Goal: Task Accomplishment & Management: Manage account settings

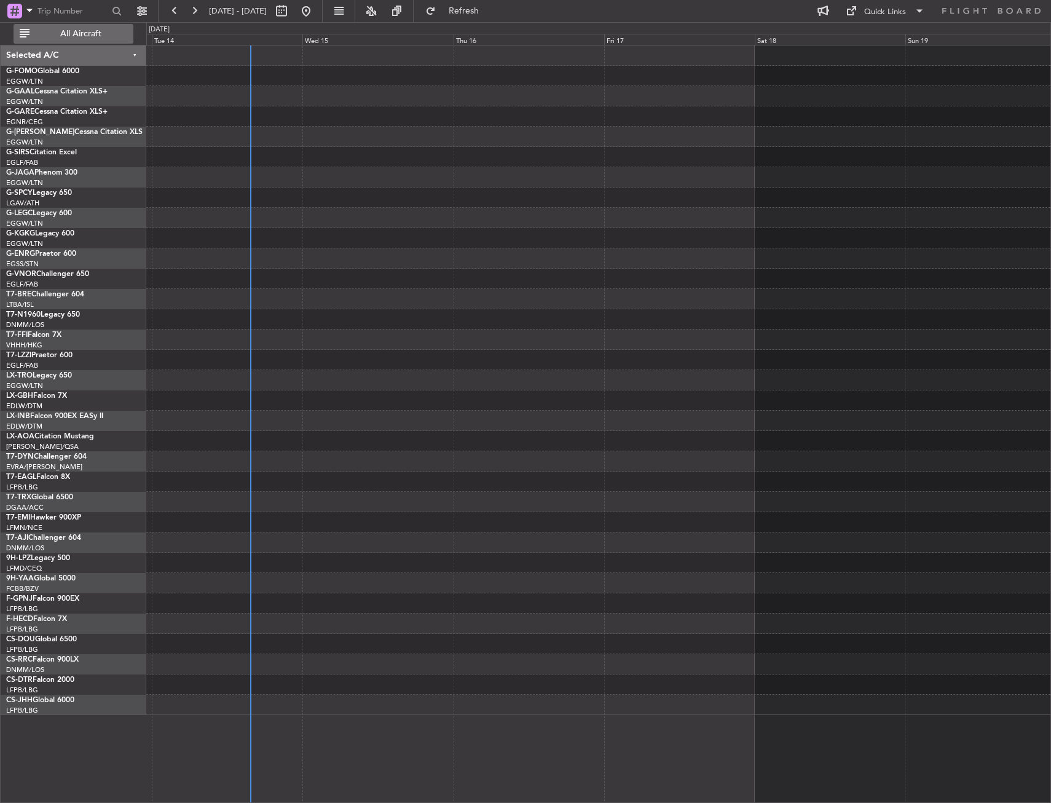
click at [58, 41] on button "All Aircraft" at bounding box center [74, 34] width 120 height 20
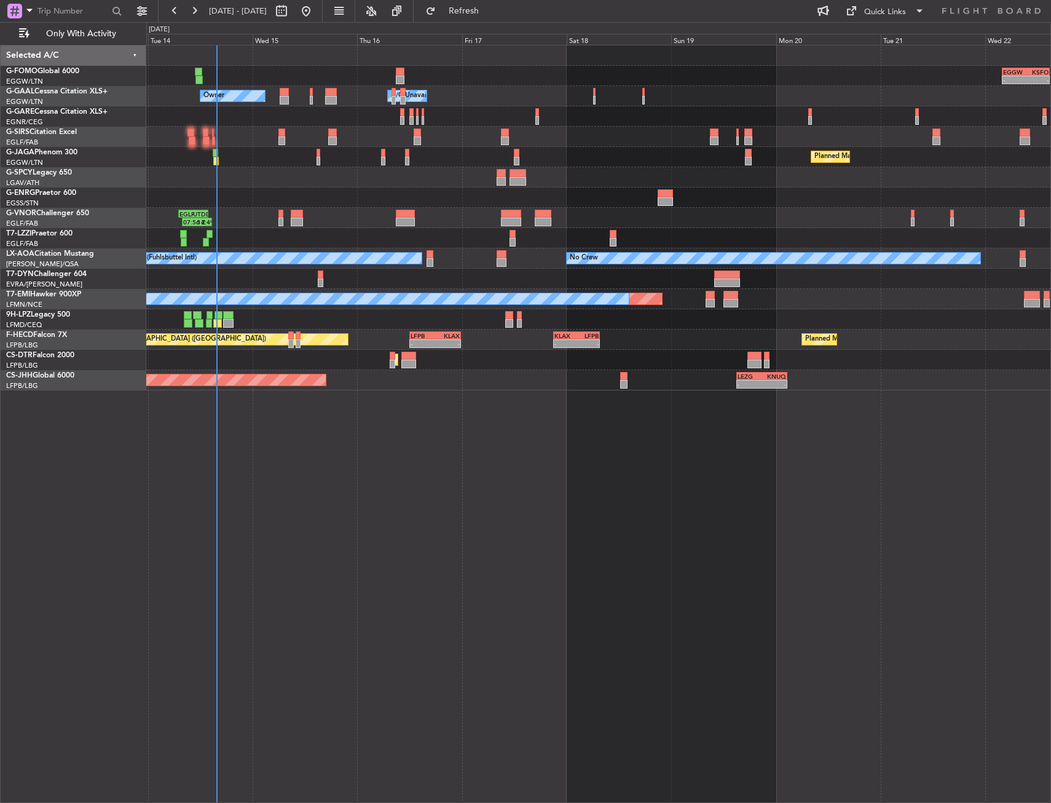
click at [285, 115] on div at bounding box center [598, 116] width 904 height 20
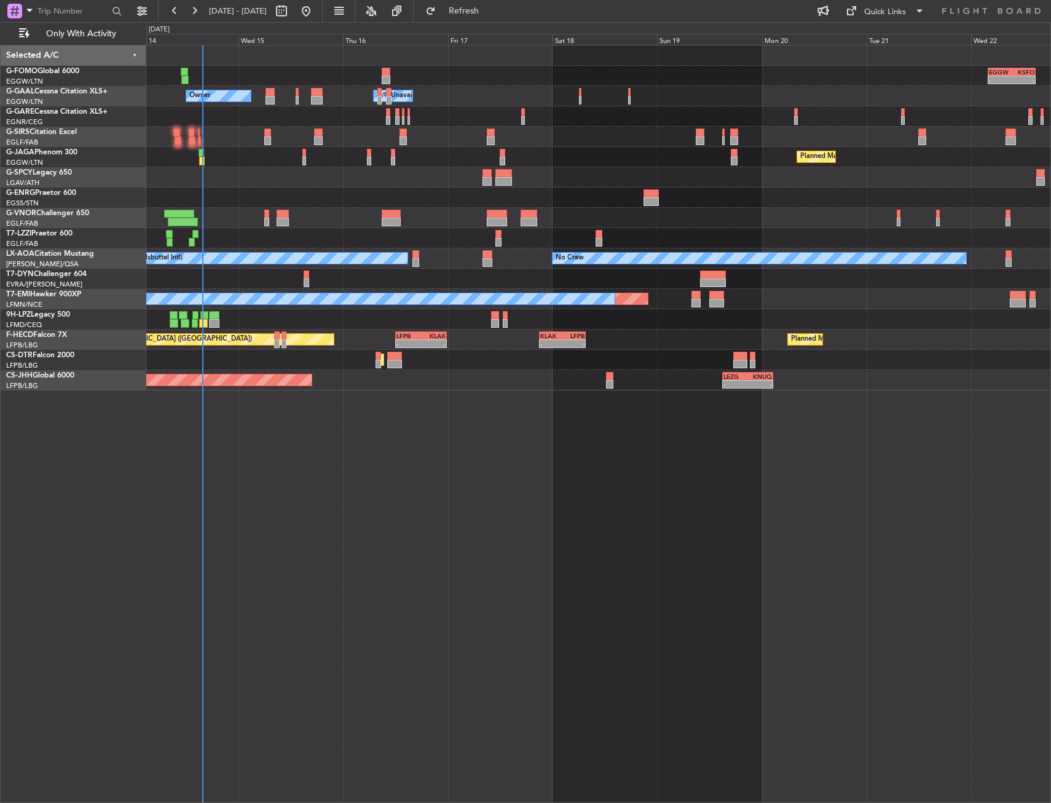
click at [265, 112] on div at bounding box center [598, 116] width 904 height 20
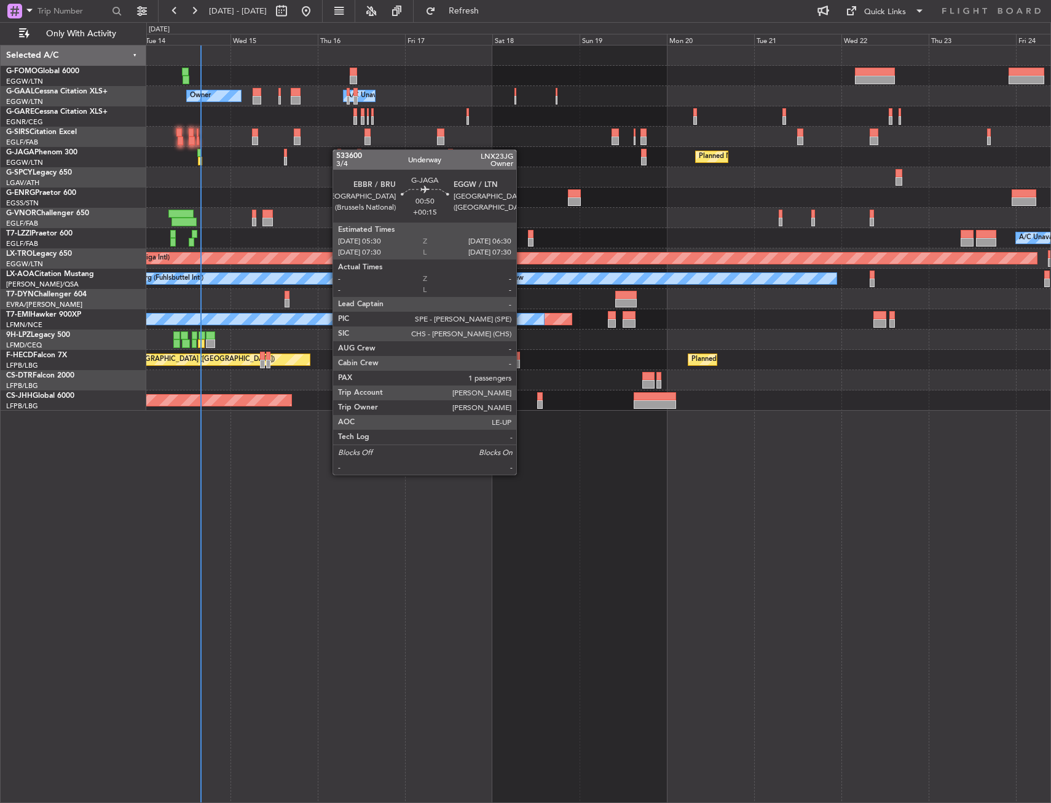
click at [339, 149] on div "Planned Maint [GEOGRAPHIC_DATA] ([GEOGRAPHIC_DATA]) No Crew" at bounding box center [598, 157] width 904 height 20
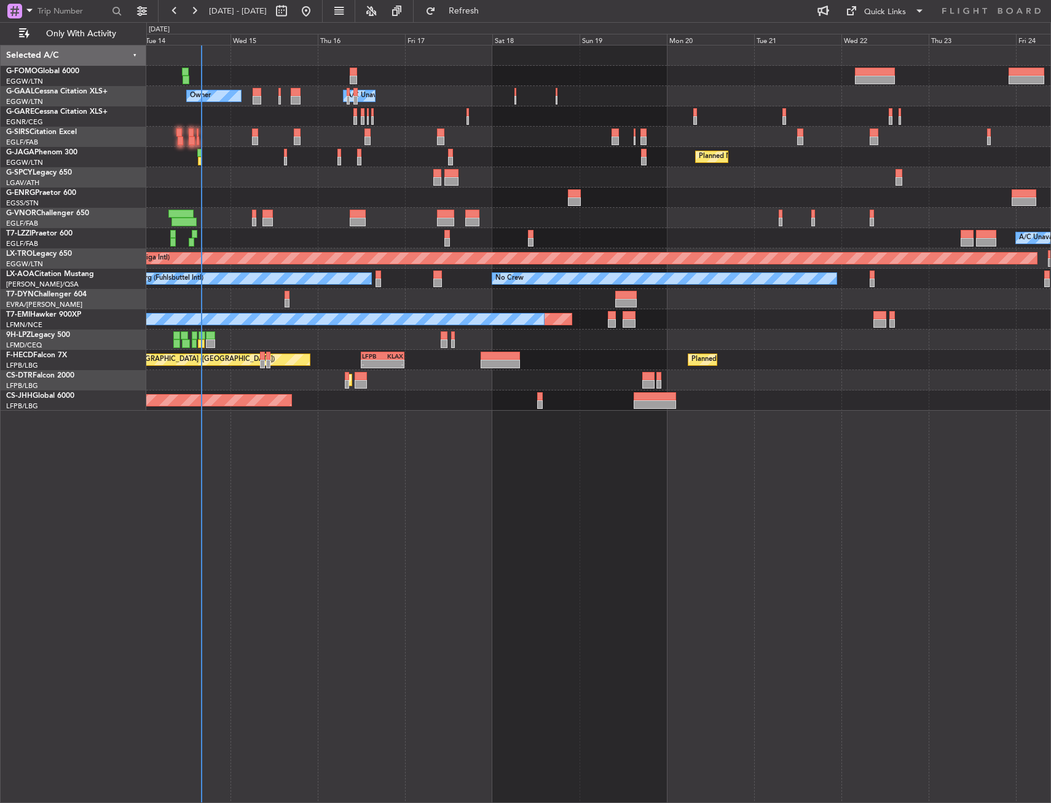
click at [514, 221] on div at bounding box center [598, 218] width 904 height 20
drag, startPoint x: 256, startPoint y: 236, endPoint x: 240, endPoint y: 235, distance: 16.0
click at [223, 216] on div at bounding box center [598, 218] width 904 height 20
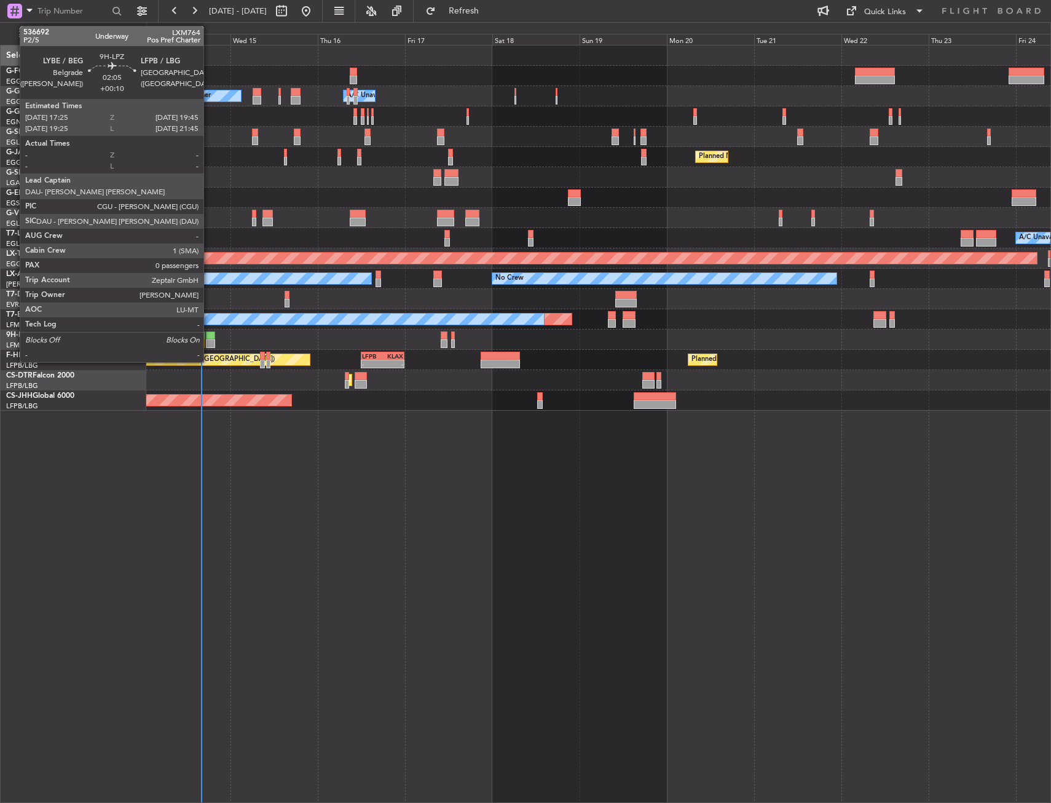
click at [209, 334] on div at bounding box center [210, 335] width 9 height 9
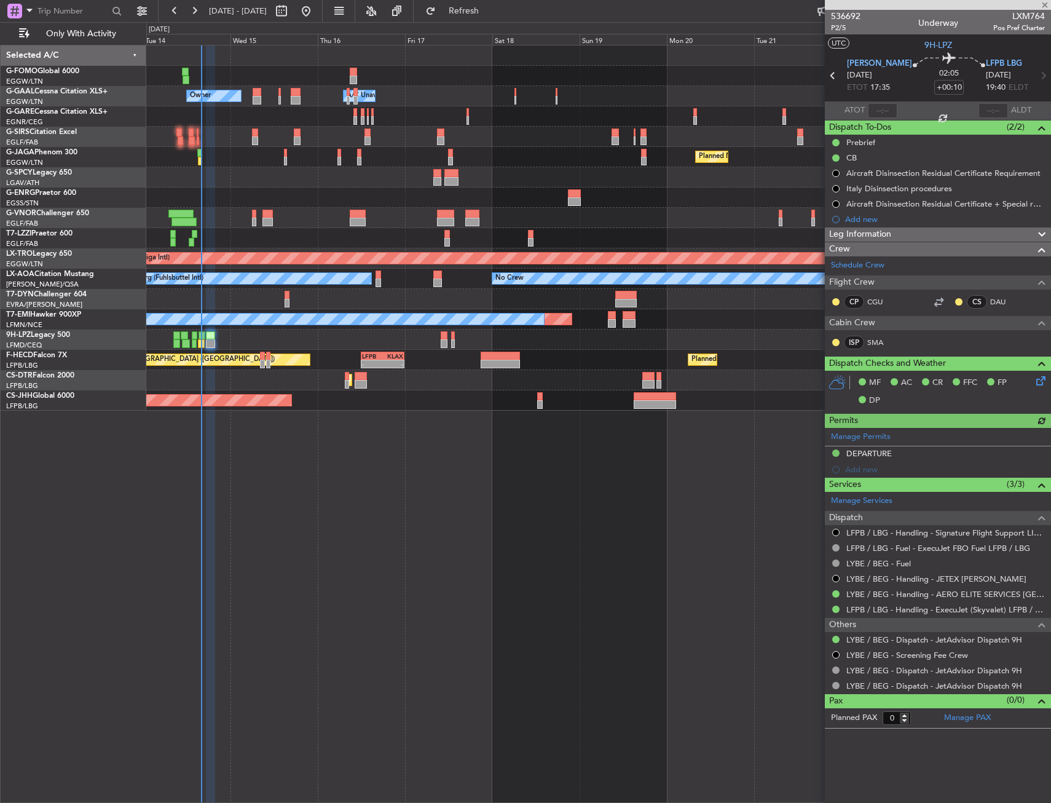
click at [219, 422] on div "Owner A/C Unavailable Owner A/C Unavailable Owner Planned Maint [GEOGRAPHIC_DAT…" at bounding box center [598, 424] width 905 height 758
click at [218, 417] on div "Owner A/C Unavailable Owner A/C Unavailable Owner Planned Maint [GEOGRAPHIC_DAT…" at bounding box center [598, 424] width 905 height 758
click at [281, 388] on div "Planned Maint Sofia" at bounding box center [598, 380] width 904 height 20
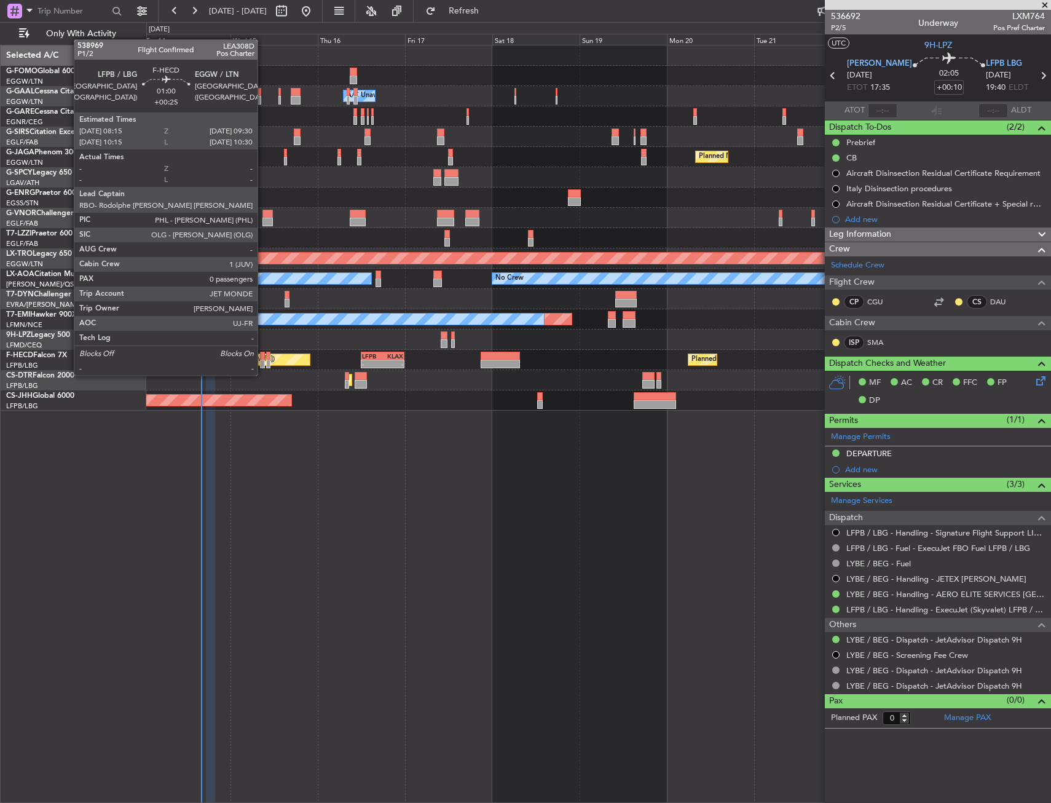
click at [263, 363] on div at bounding box center [262, 363] width 5 height 9
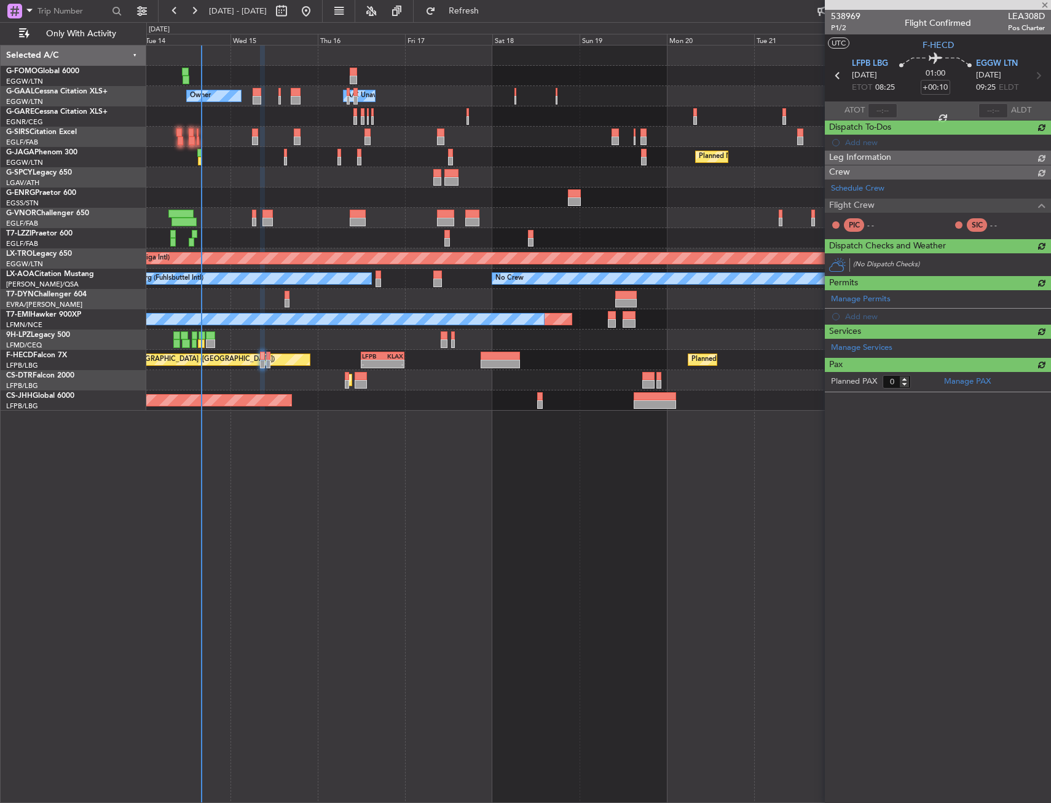
type input "+00:25"
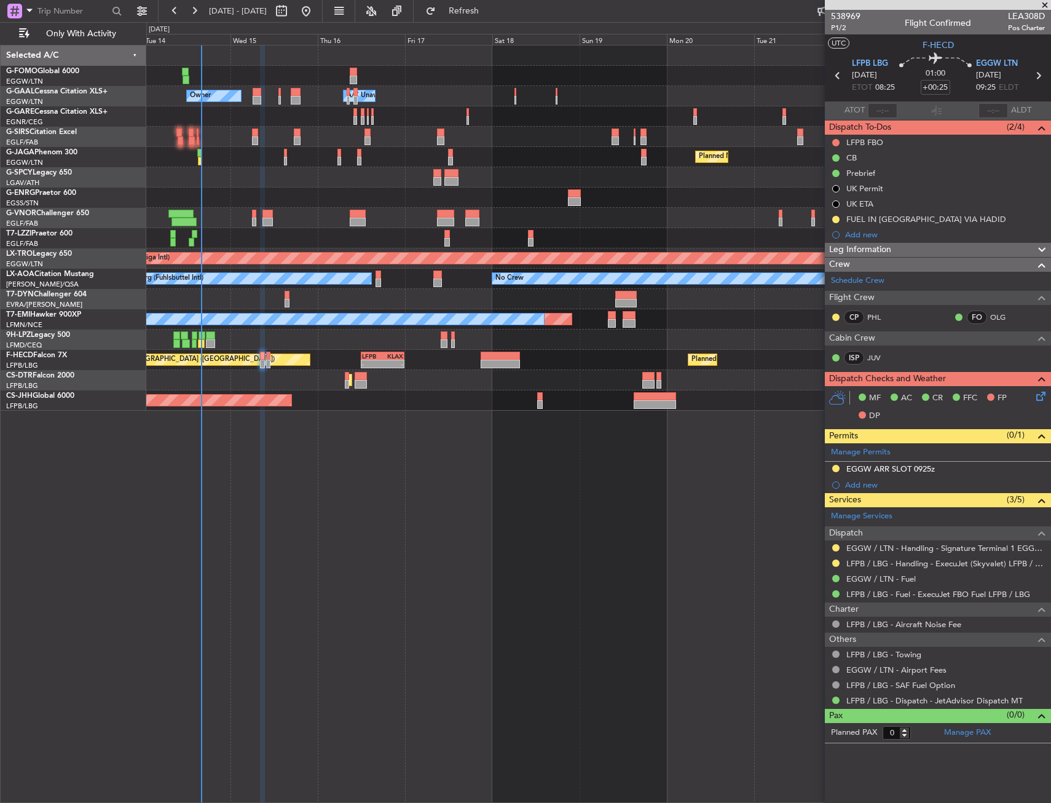
click at [208, 161] on div "Planned Maint [GEOGRAPHIC_DATA] ([GEOGRAPHIC_DATA]) No Crew" at bounding box center [598, 157] width 904 height 20
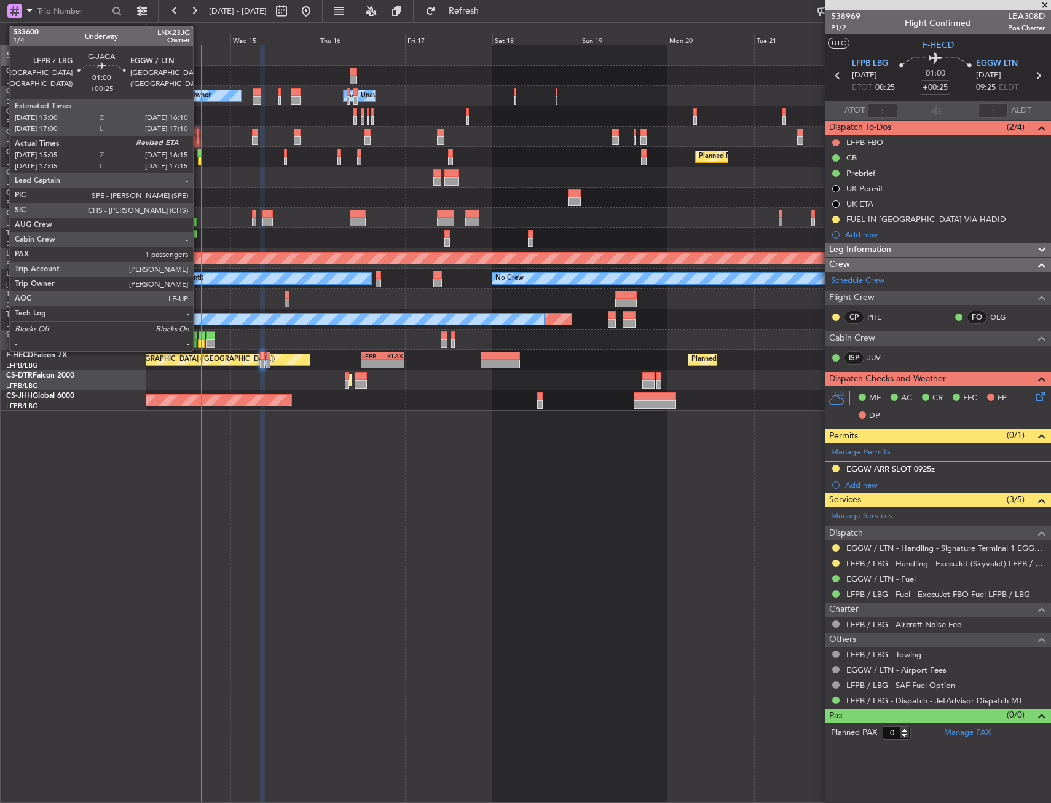
click at [198, 156] on div at bounding box center [199, 153] width 4 height 9
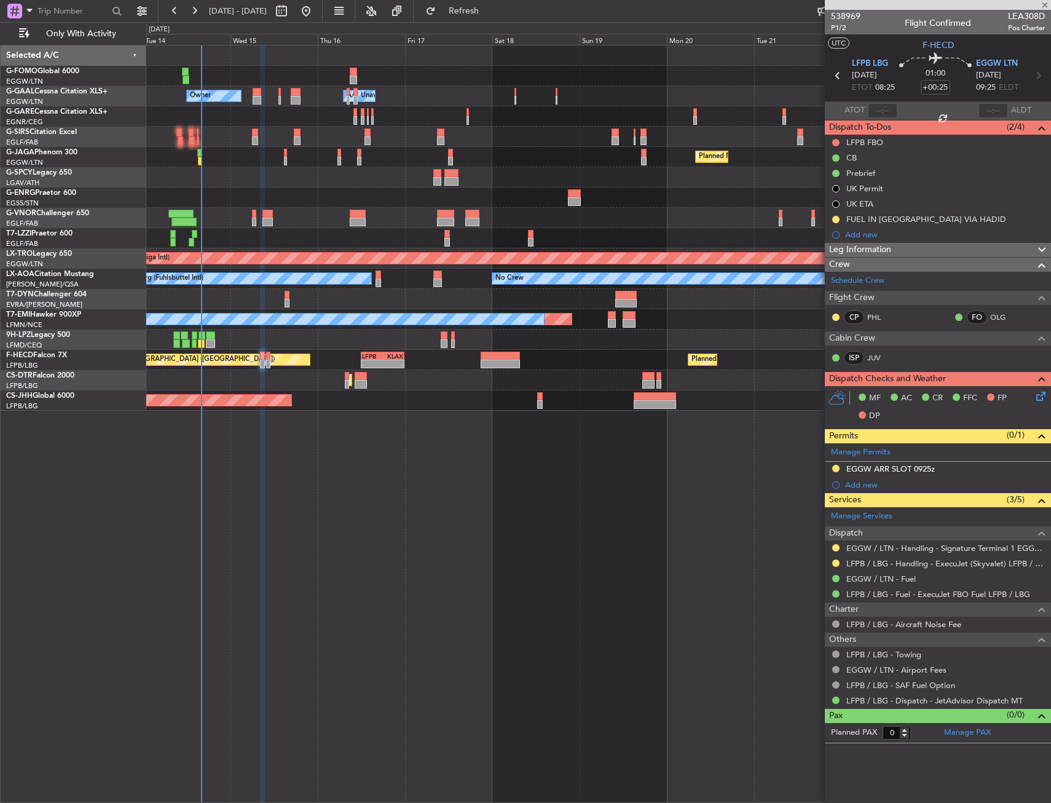
type input "15:05"
type input "1"
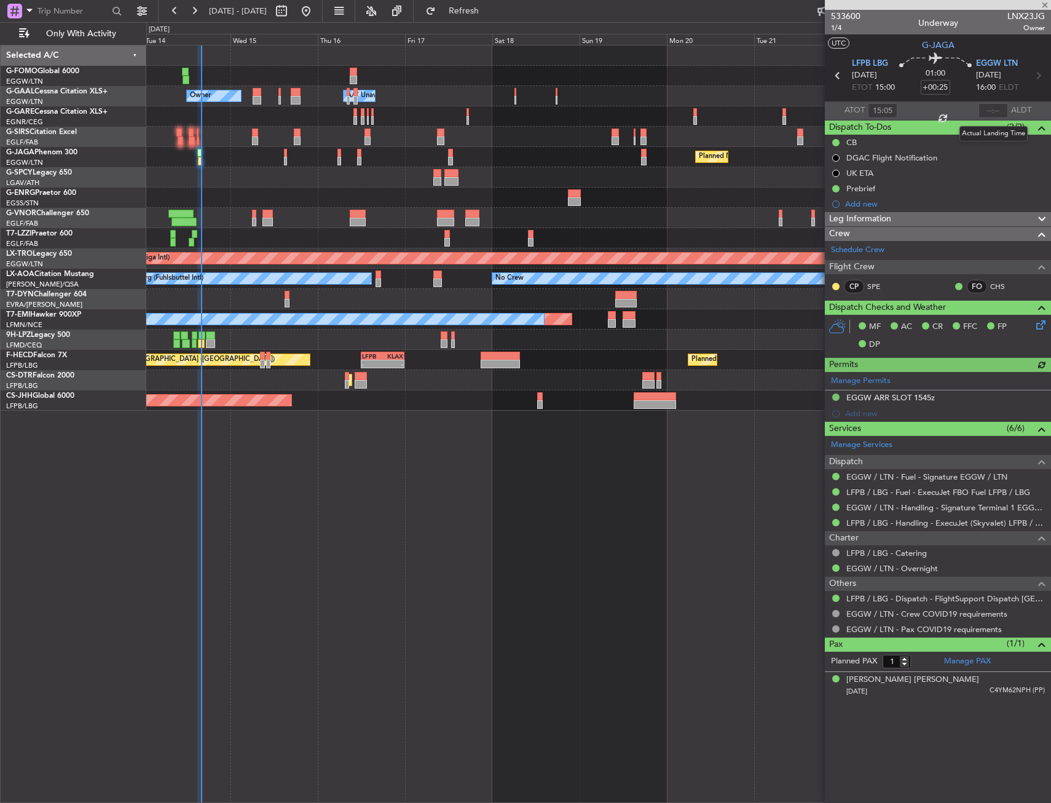
click at [995, 108] on div at bounding box center [992, 110] width 29 height 15
click at [999, 106] on input "text" at bounding box center [992, 110] width 29 height 15
click at [1002, 104] on input "1515" at bounding box center [992, 110] width 29 height 15
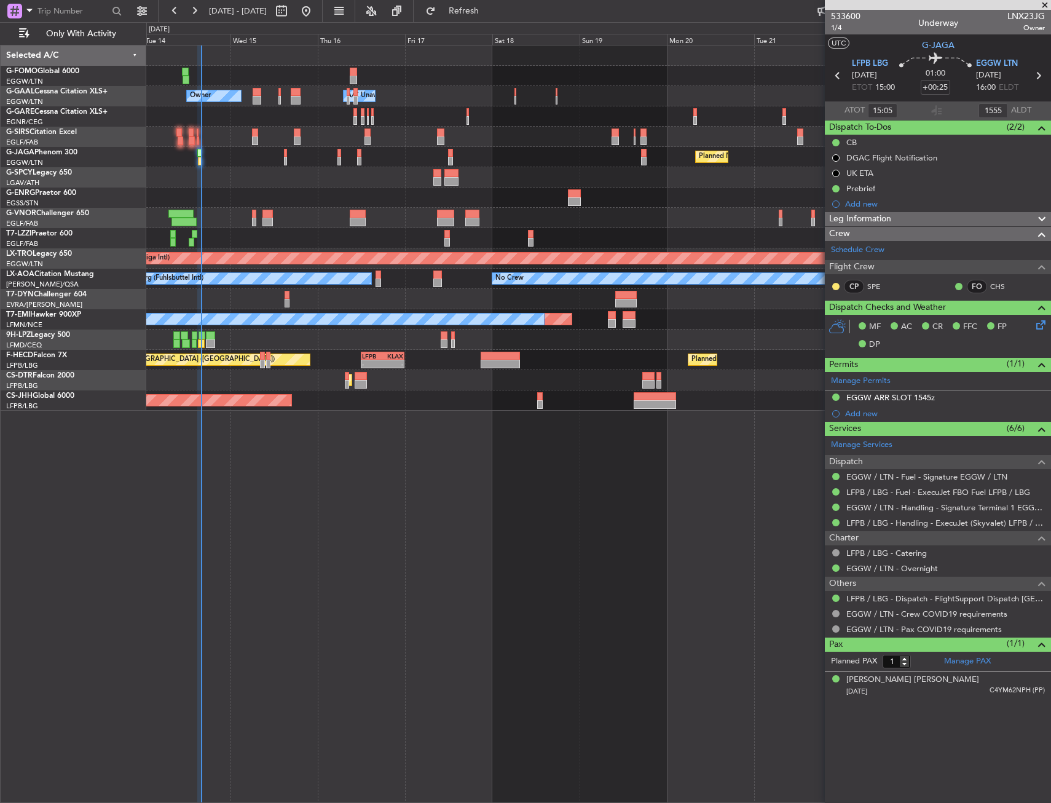
click at [942, 109] on div at bounding box center [936, 110] width 15 height 15
click at [956, 104] on section "ATOT 15:05 1555 ALDT" at bounding box center [938, 110] width 226 height 18
type input "15:55"
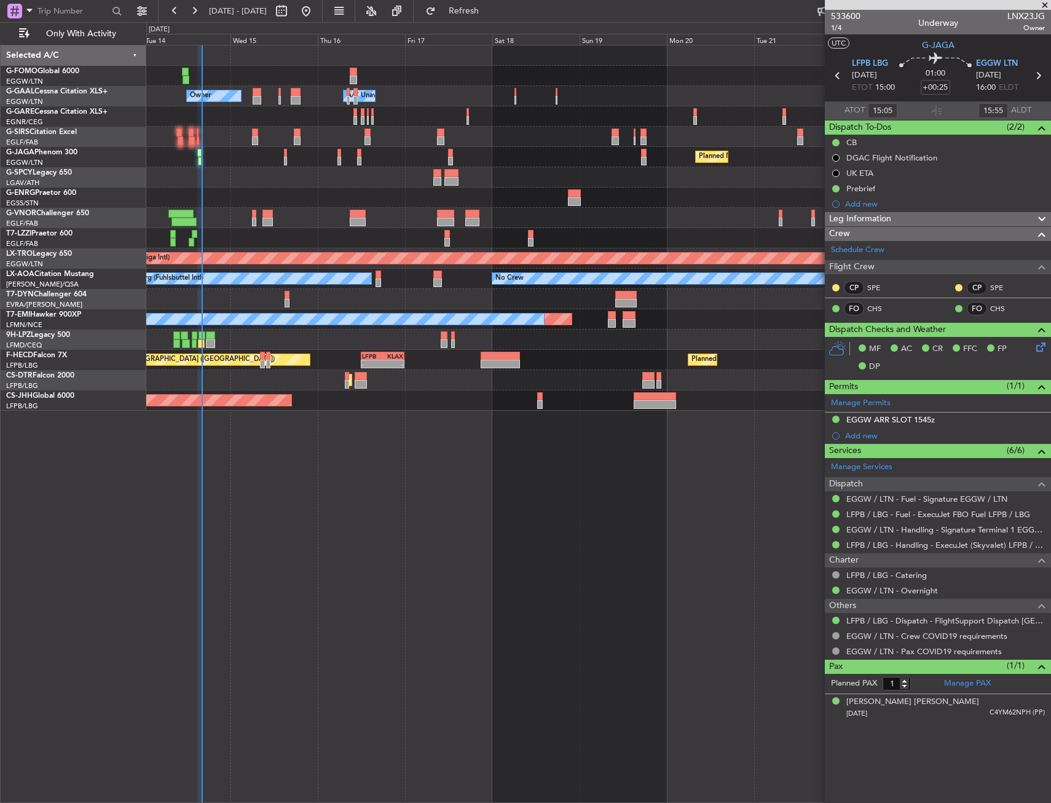
click at [616, 474] on div "Owner Owner A/C Unavailable A/C Unavailable Owner Planned Maint [GEOGRAPHIC_DAT…" at bounding box center [598, 424] width 905 height 758
drag, startPoint x: 545, startPoint y: 155, endPoint x: 537, endPoint y: 137, distance: 19.5
click at [479, 14] on span "Refresh" at bounding box center [464, 11] width 52 height 9
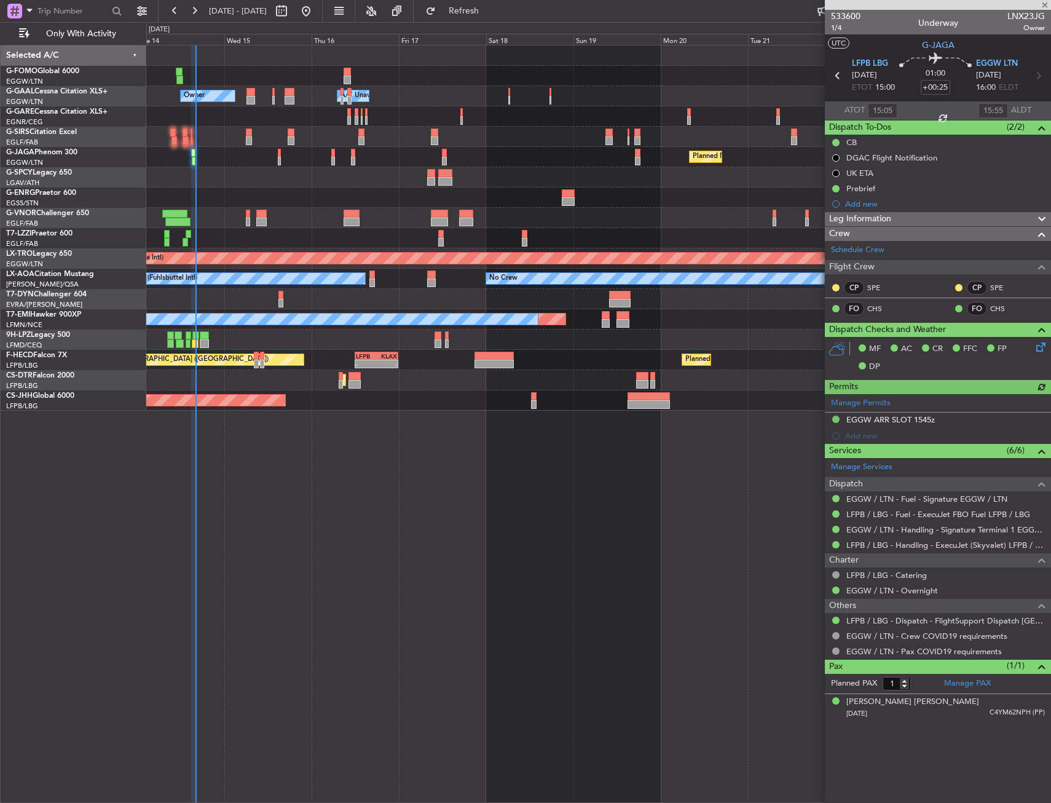
click at [301, 235] on div "A/C Unavailable [GEOGRAPHIC_DATA] ([GEOGRAPHIC_DATA])" at bounding box center [598, 238] width 904 height 20
drag, startPoint x: 311, startPoint y: 233, endPoint x: 310, endPoint y: 216, distance: 16.6
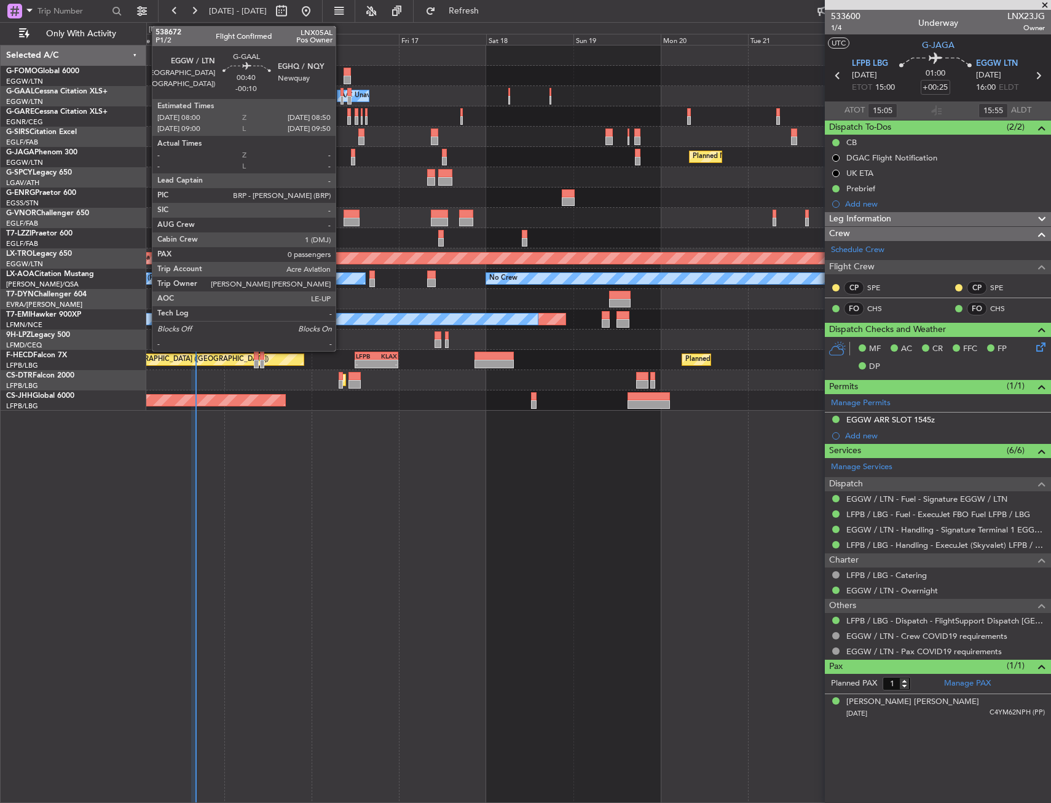
click at [341, 94] on div at bounding box center [341, 92] width 3 height 9
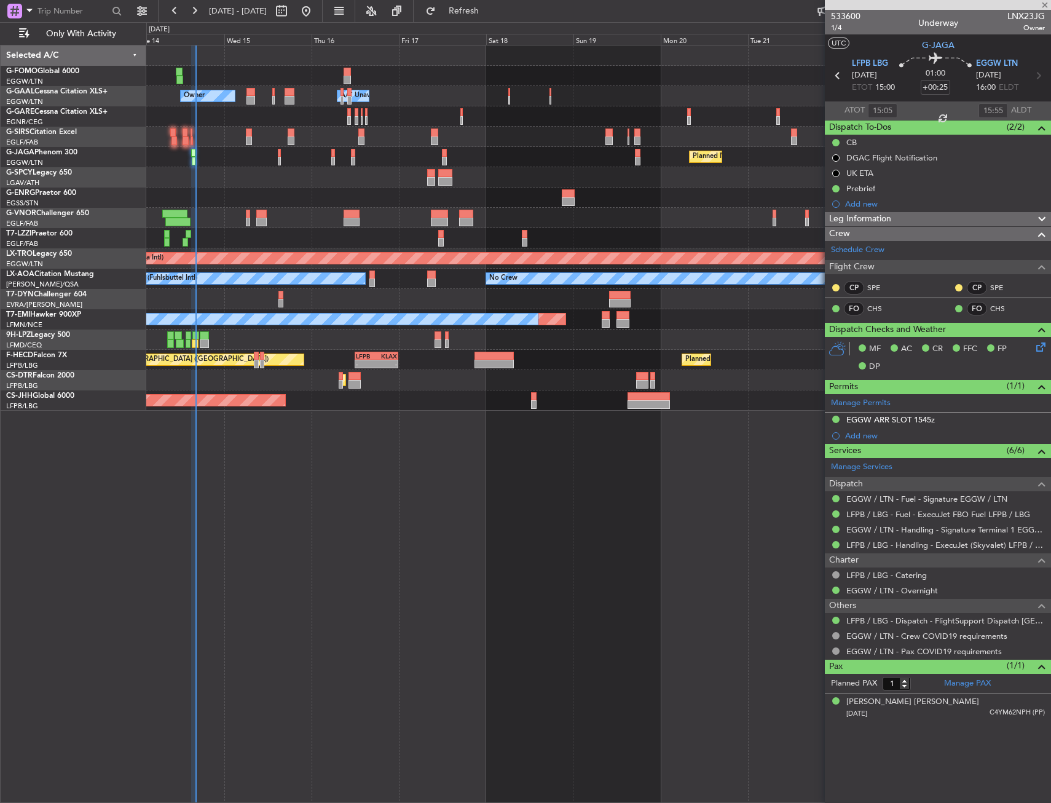
type input "-00:10"
type input "0"
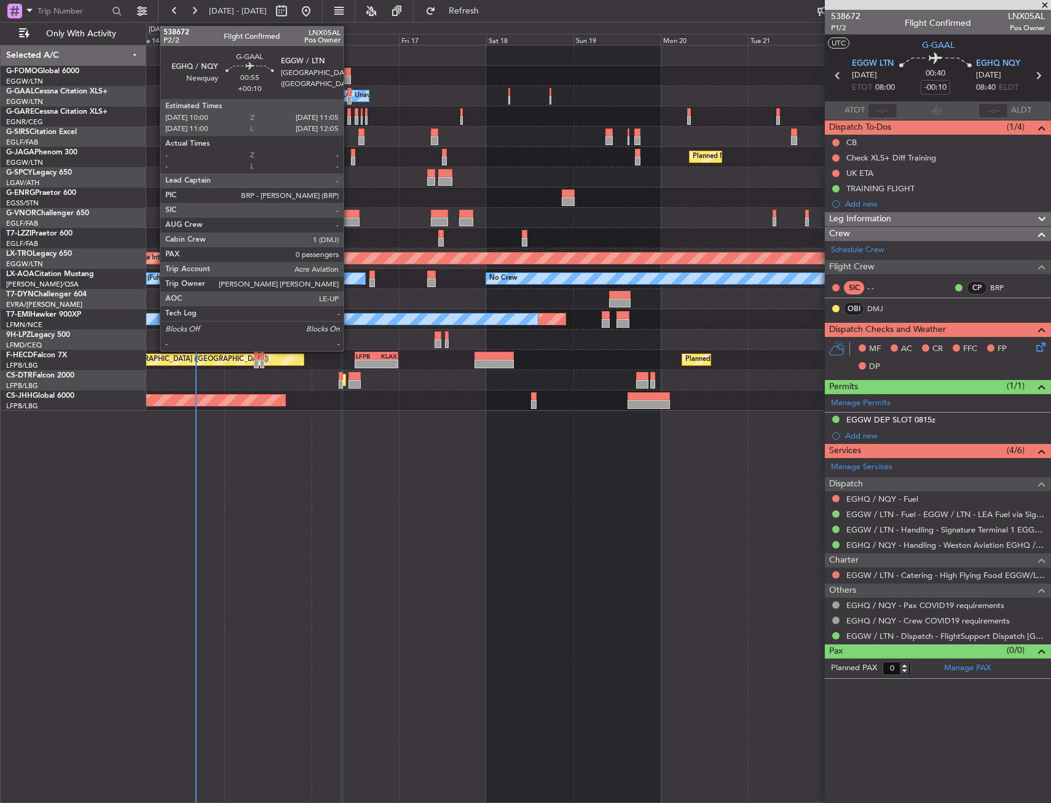
click at [349, 95] on div at bounding box center [349, 92] width 4 height 9
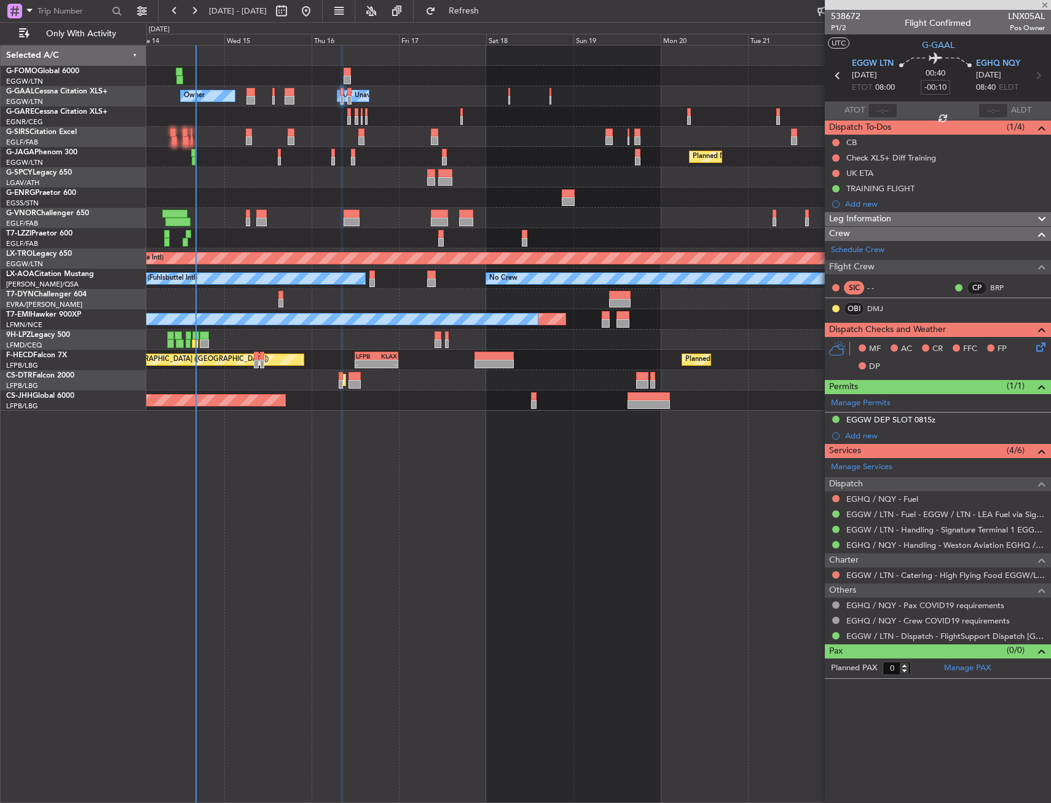
type input "+00:10"
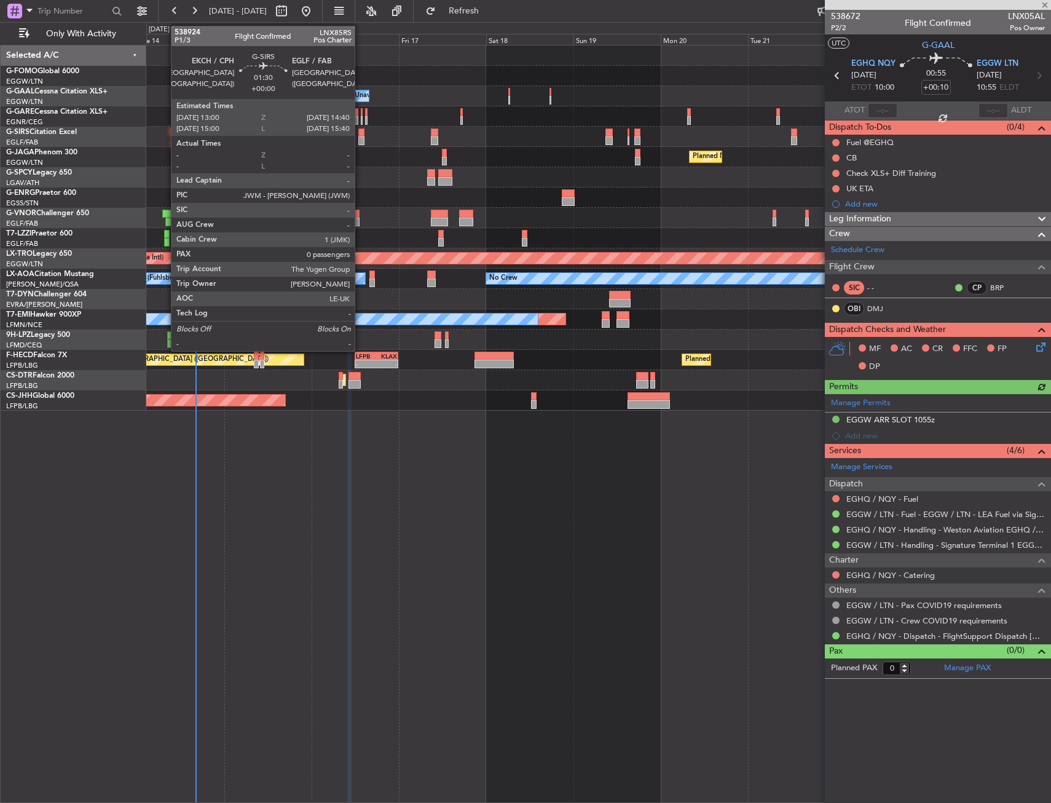
click at [360, 132] on div at bounding box center [361, 132] width 6 height 9
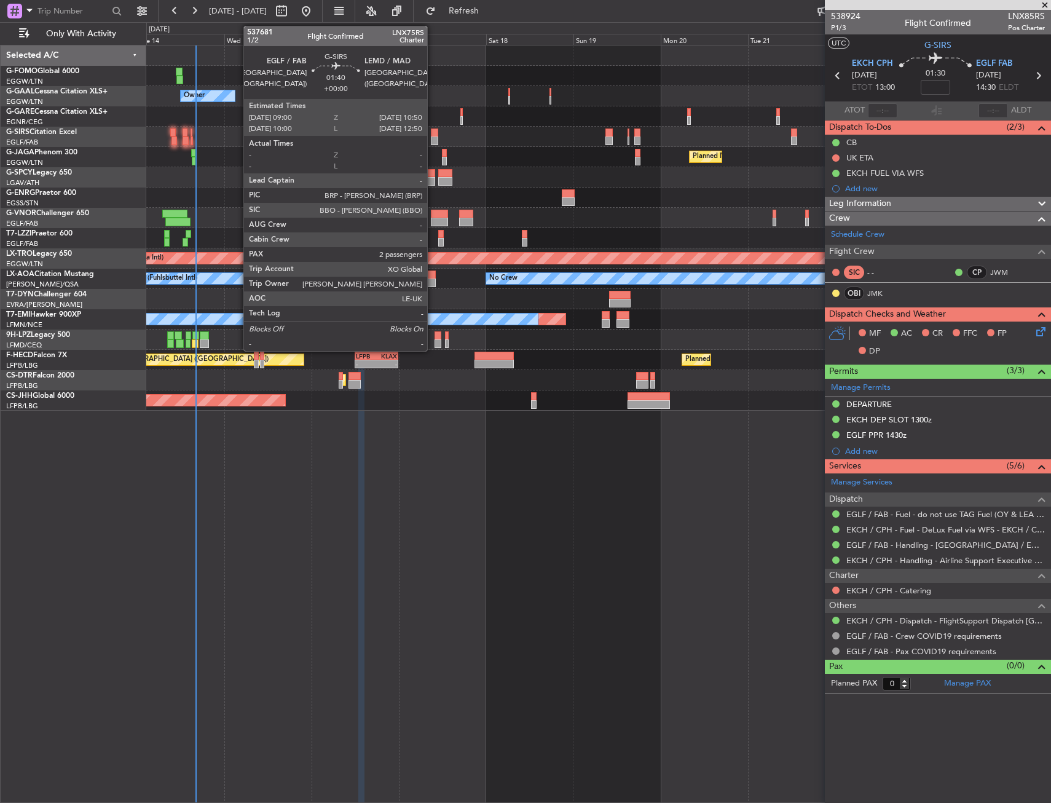
click at [433, 133] on div at bounding box center [434, 132] width 7 height 9
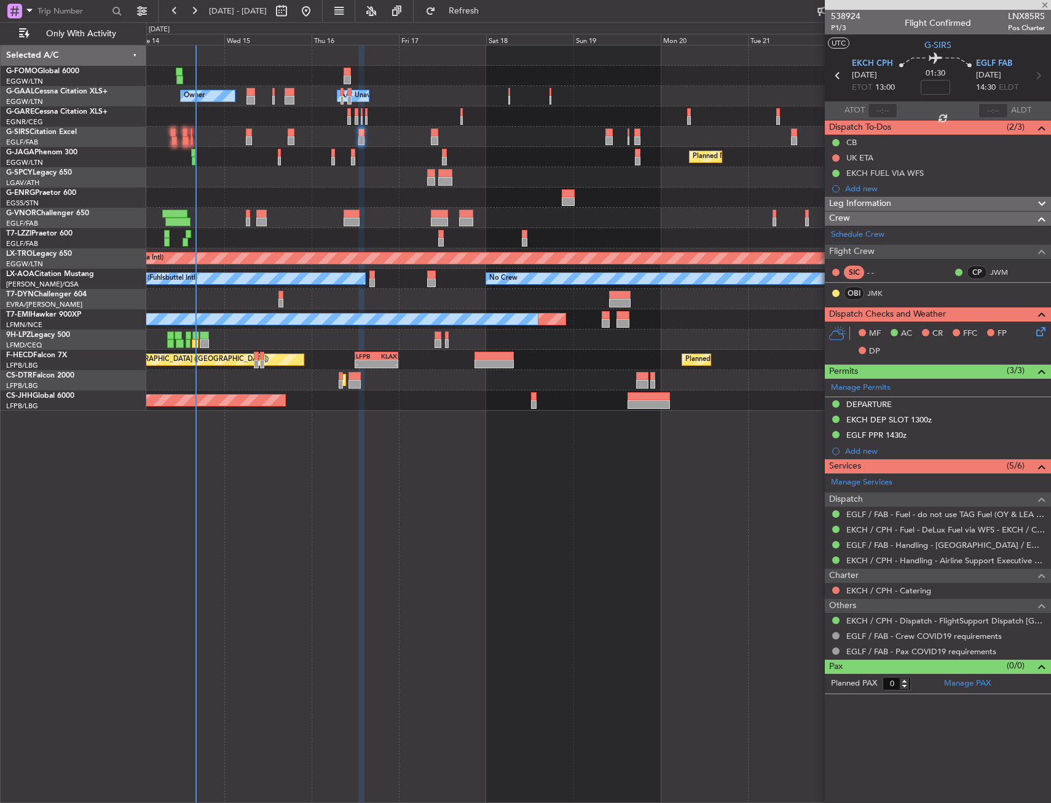
type input "2"
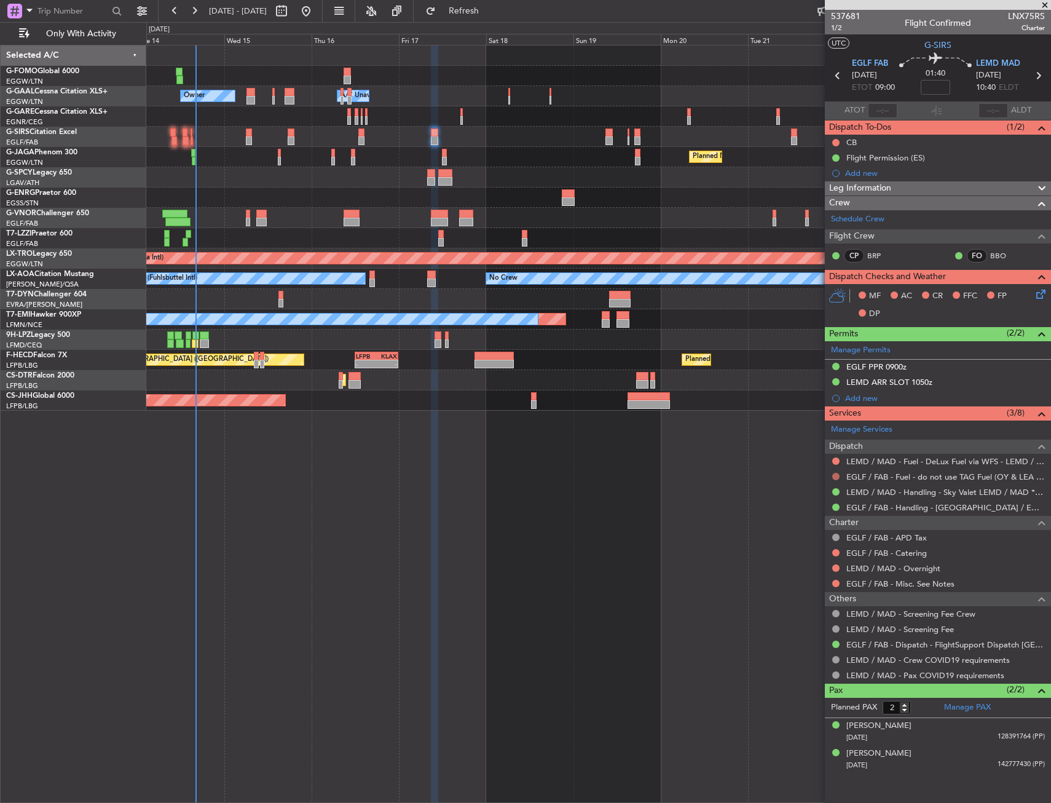
click at [836, 475] on button at bounding box center [835, 476] width 7 height 7
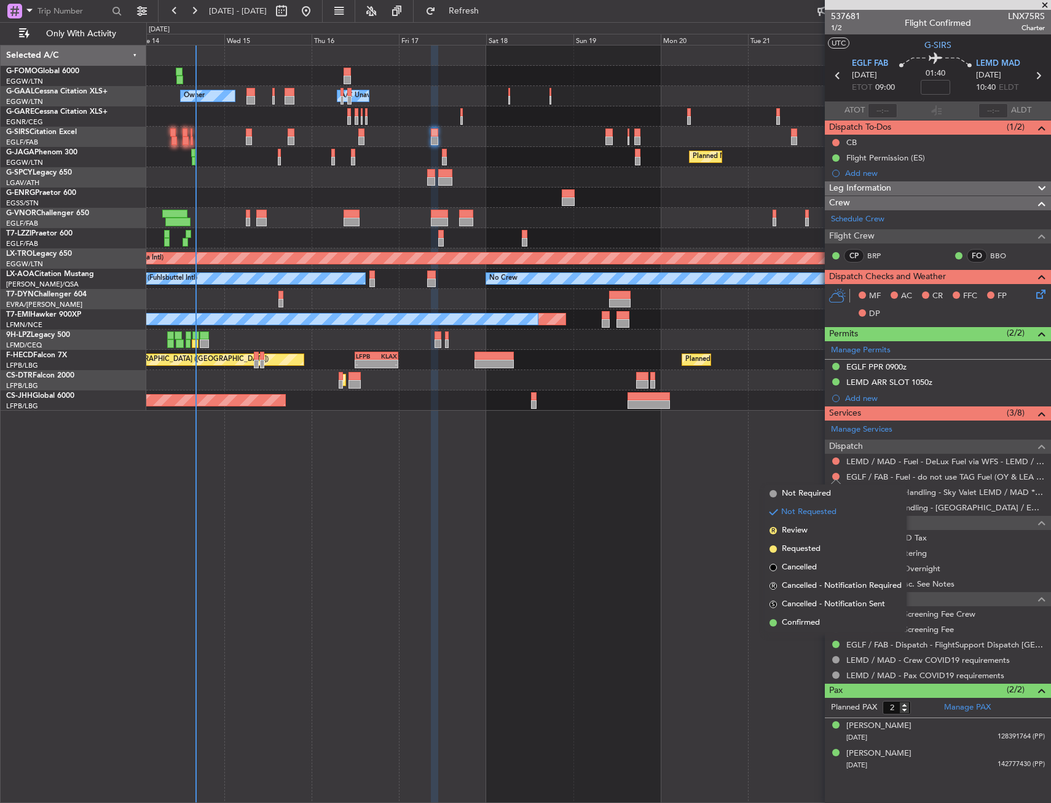
click at [800, 627] on span "Confirmed" at bounding box center [801, 622] width 38 height 12
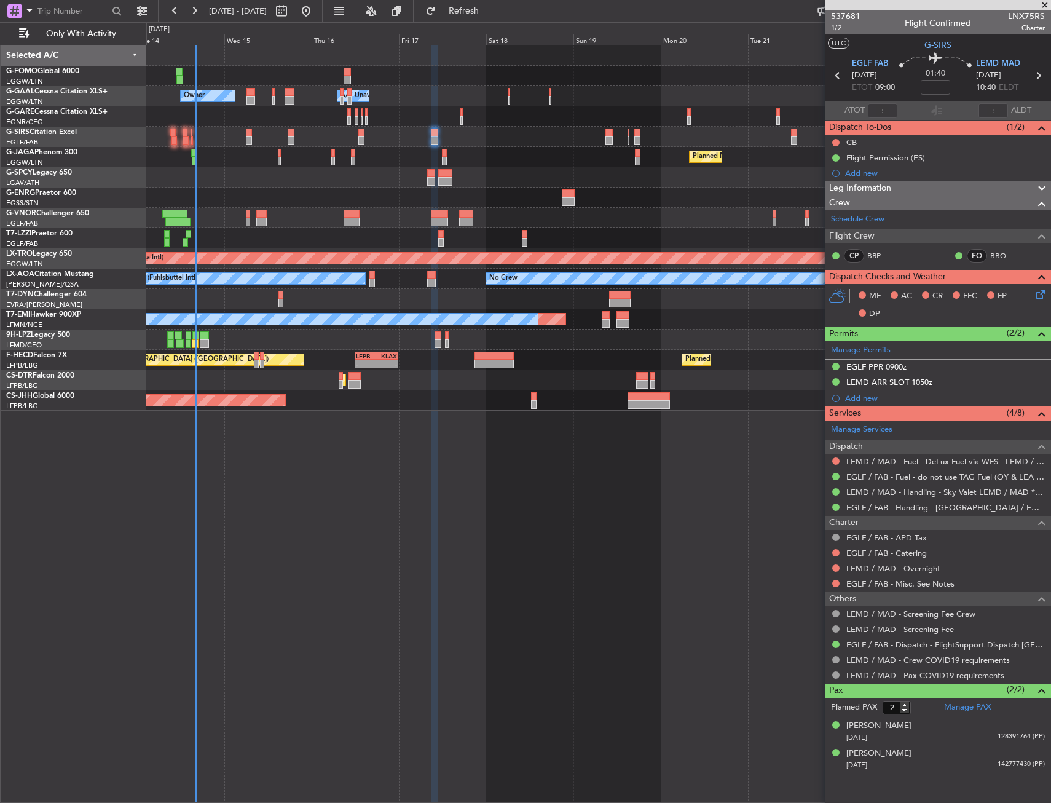
click at [397, 80] on div at bounding box center [598, 76] width 904 height 20
click at [351, 584] on div "Owner Owner A/C Unavailable A/C Unavailable Owner Planned Maint [GEOGRAPHIC_DAT…" at bounding box center [598, 424] width 905 height 758
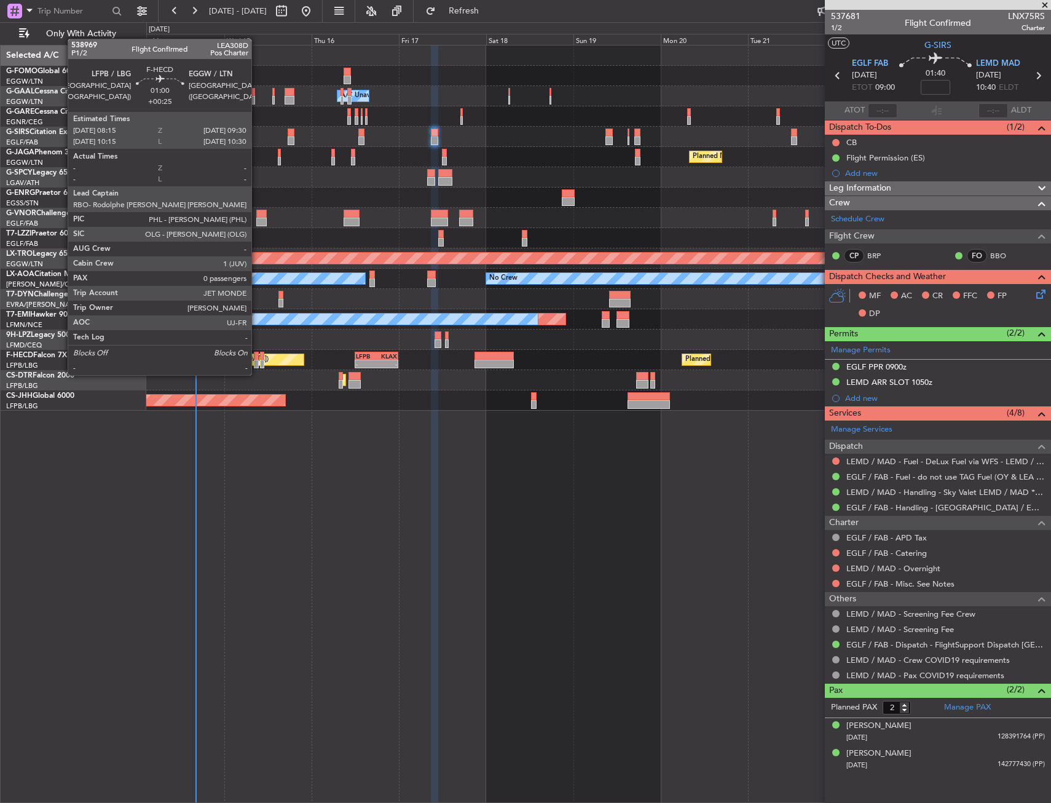
click at [257, 363] on div at bounding box center [256, 363] width 5 height 9
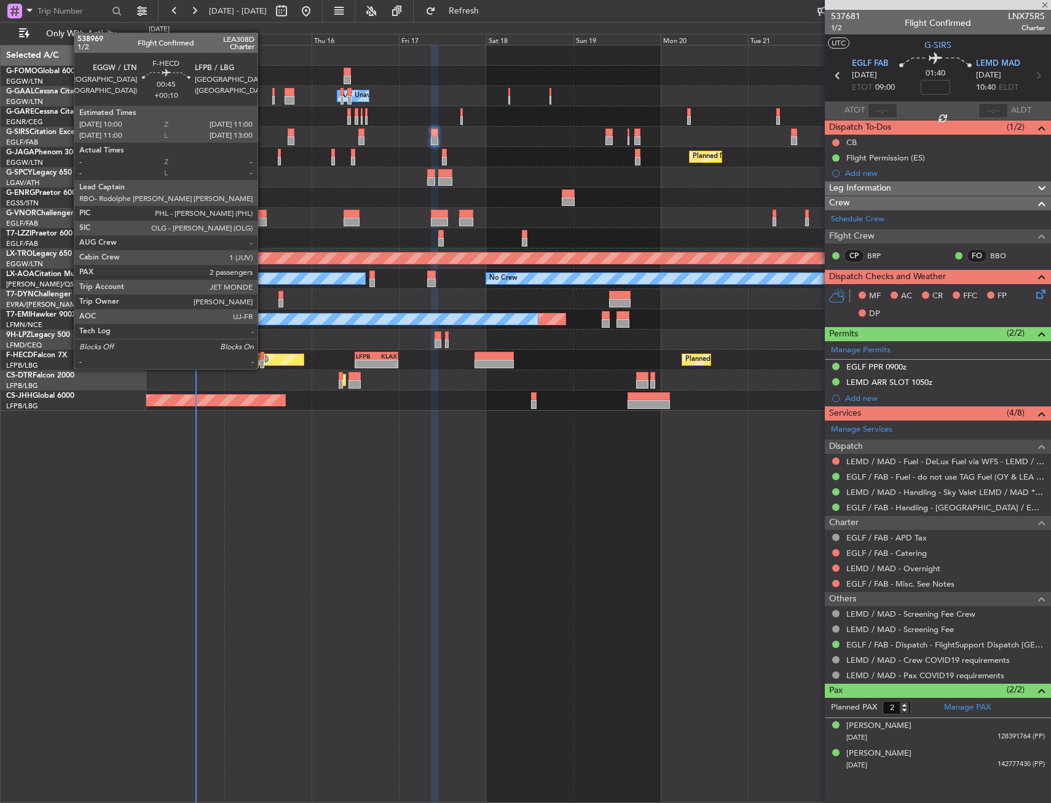
type input "+00:25"
type input "0"
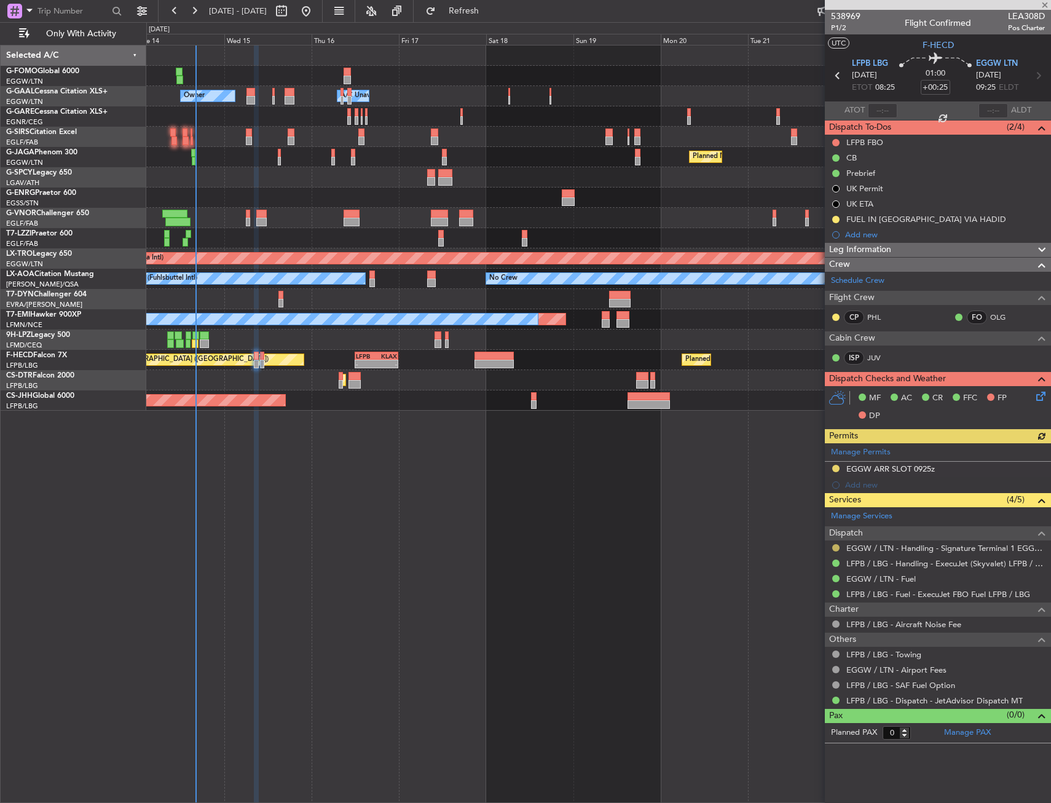
click at [838, 548] on button at bounding box center [835, 547] width 7 height 7
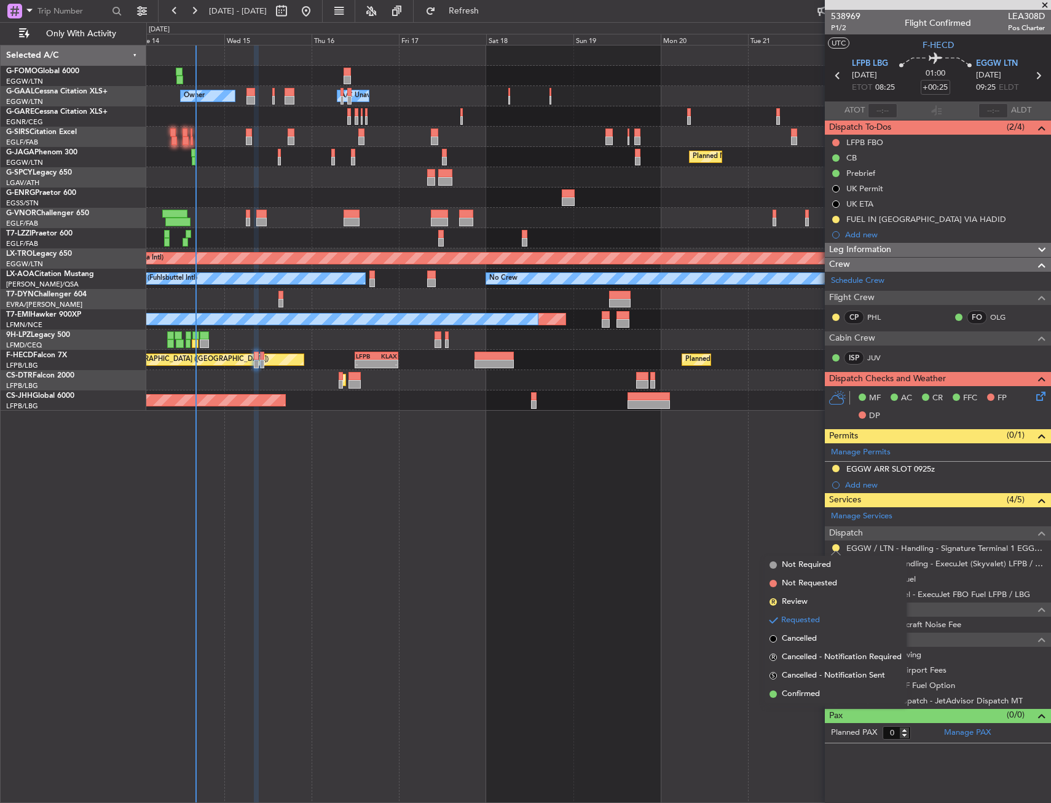
drag, startPoint x: 811, startPoint y: 689, endPoint x: 831, endPoint y: 578, distance: 112.5
click at [811, 688] on span "Confirmed" at bounding box center [801, 694] width 38 height 12
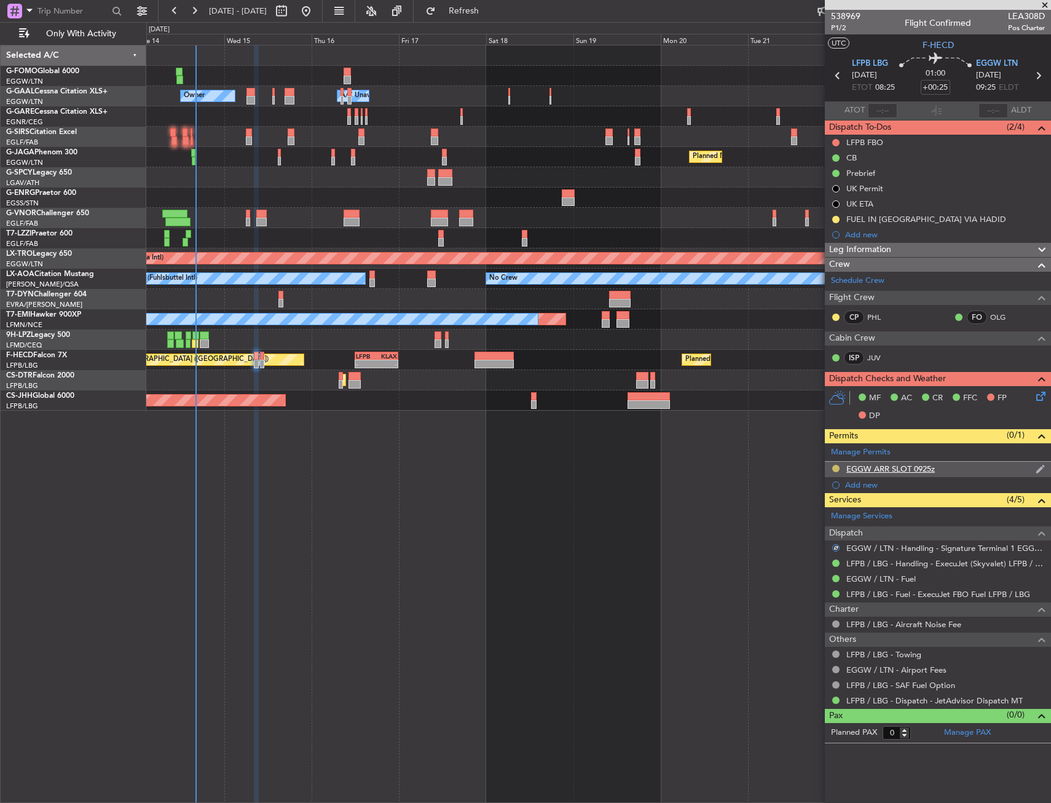
click at [833, 469] on button at bounding box center [835, 468] width 7 height 7
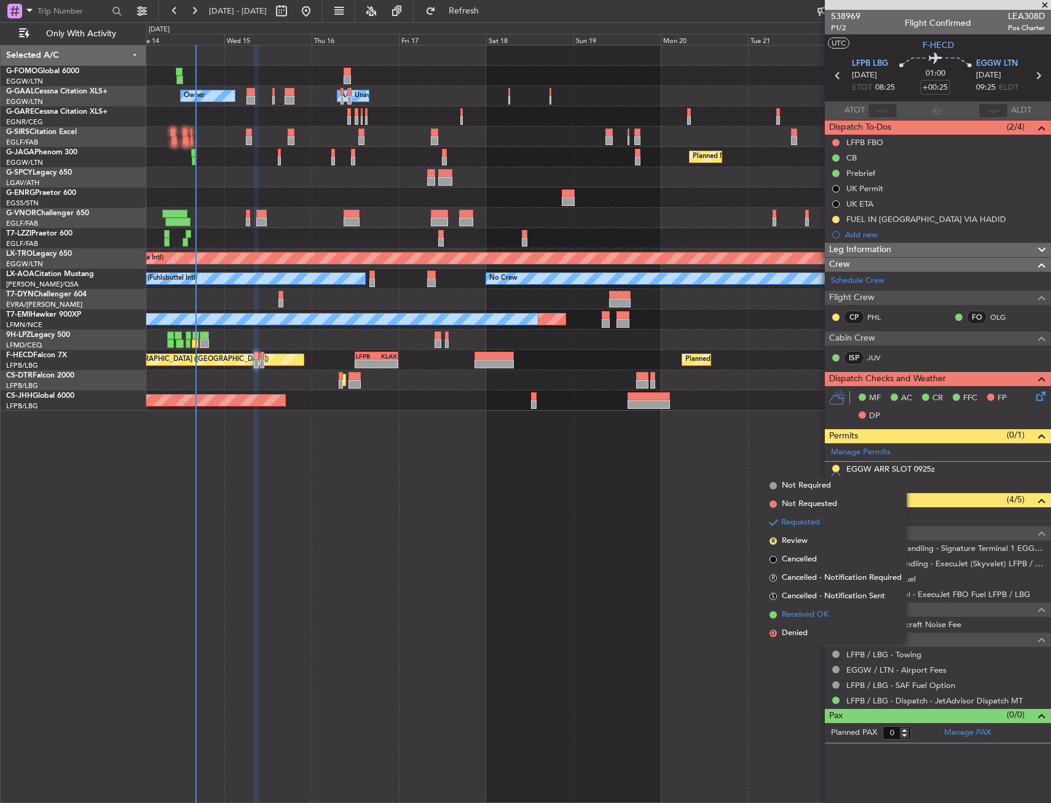
drag, startPoint x: 808, startPoint y: 603, endPoint x: 808, endPoint y: 613, distance: 9.2
click at [808, 613] on ul "Not Required Not Requested Requested R Review Cancelled R Cancelled - Notificat…" at bounding box center [835, 559] width 142 height 166
click at [822, 610] on span "Received OK" at bounding box center [805, 614] width 47 height 12
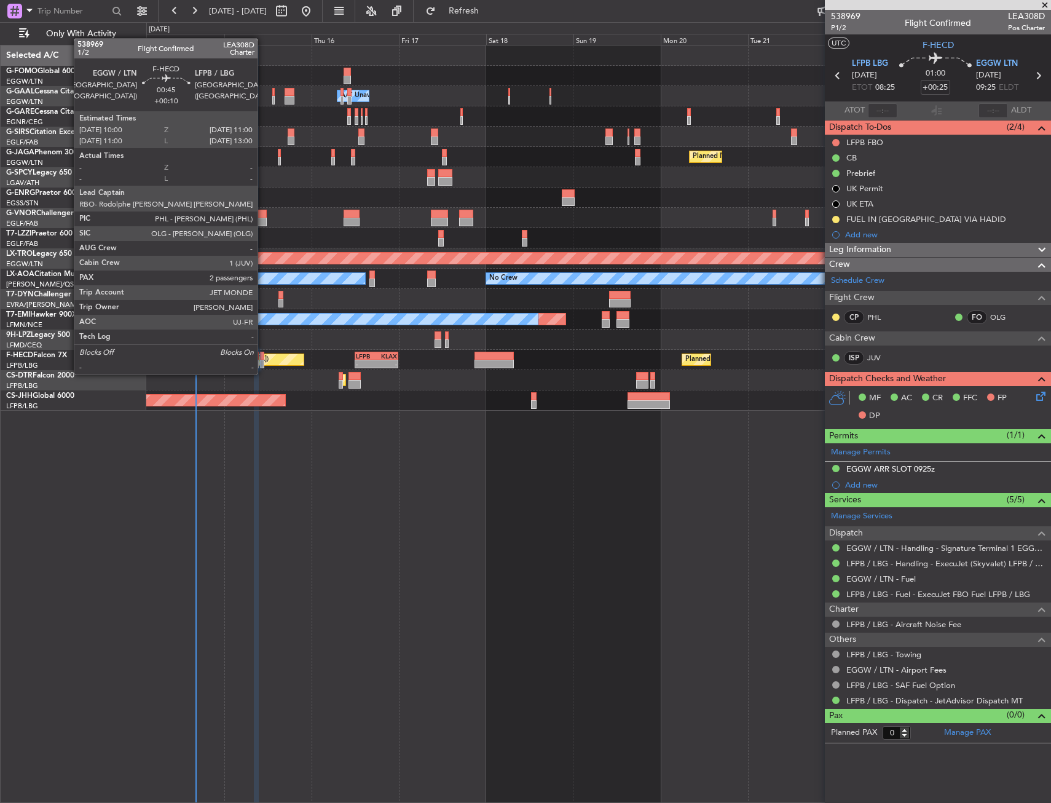
click at [263, 362] on div at bounding box center [262, 363] width 4 height 9
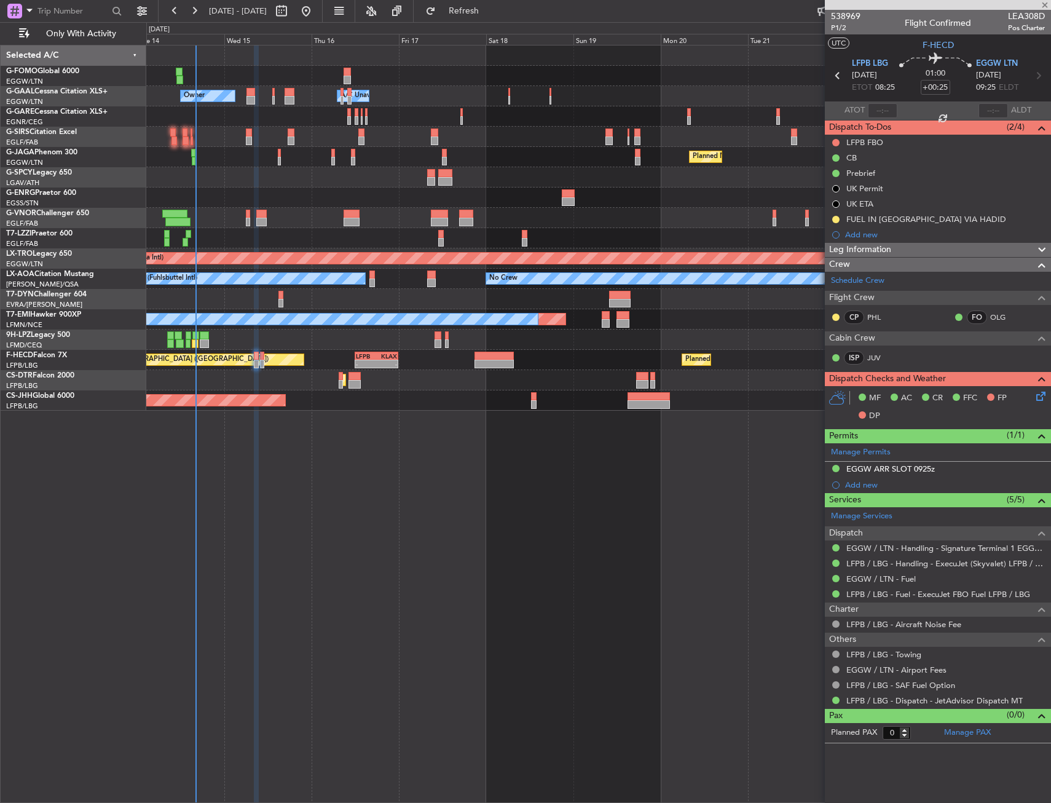
type input "+00:10"
type input "2"
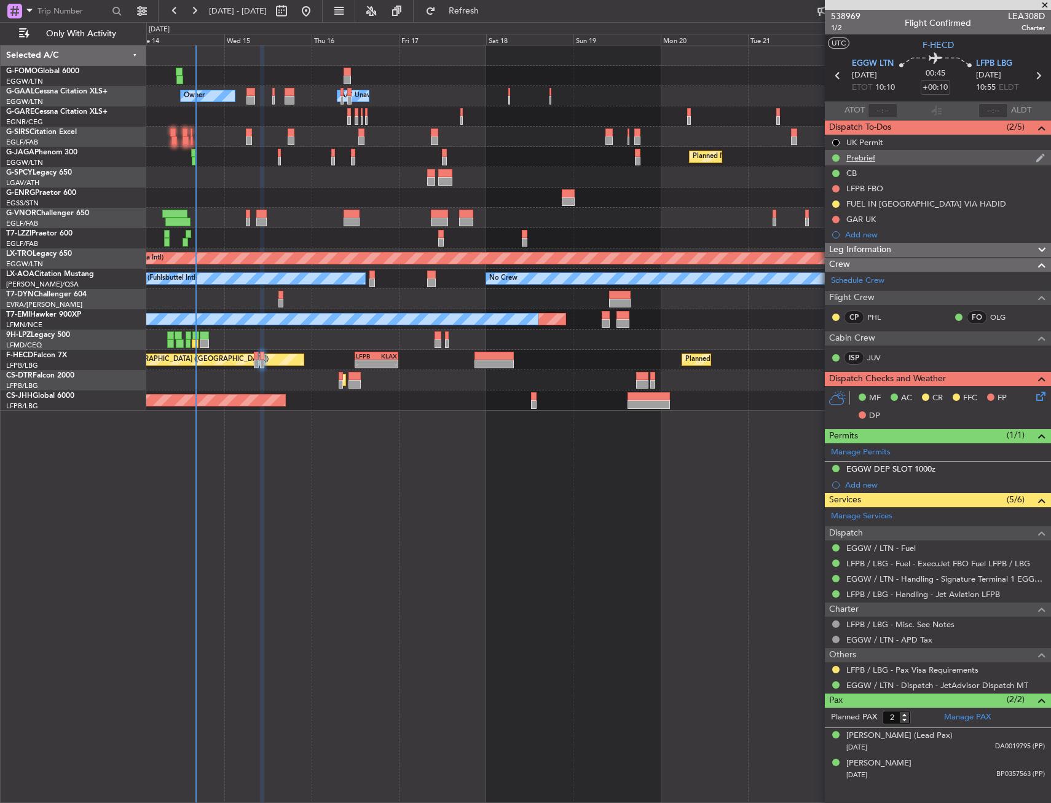
click at [853, 156] on div "Prebrief" at bounding box center [860, 157] width 29 height 10
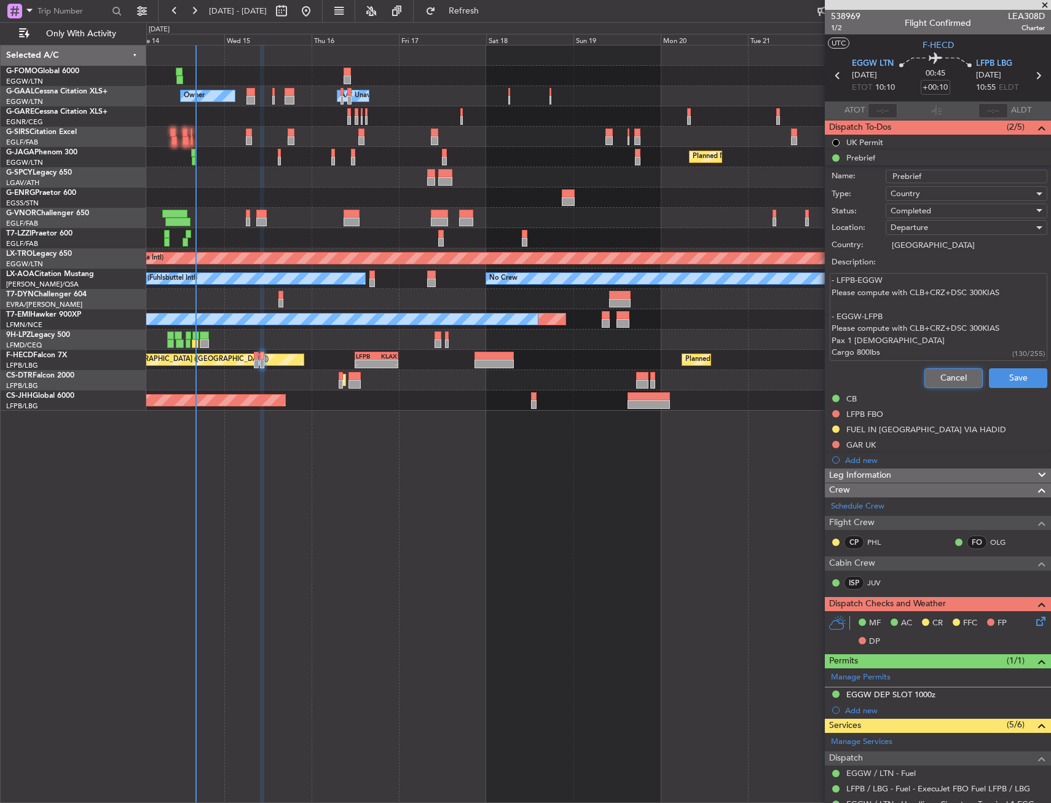
click at [948, 380] on button "Cancel" at bounding box center [953, 378] width 58 height 20
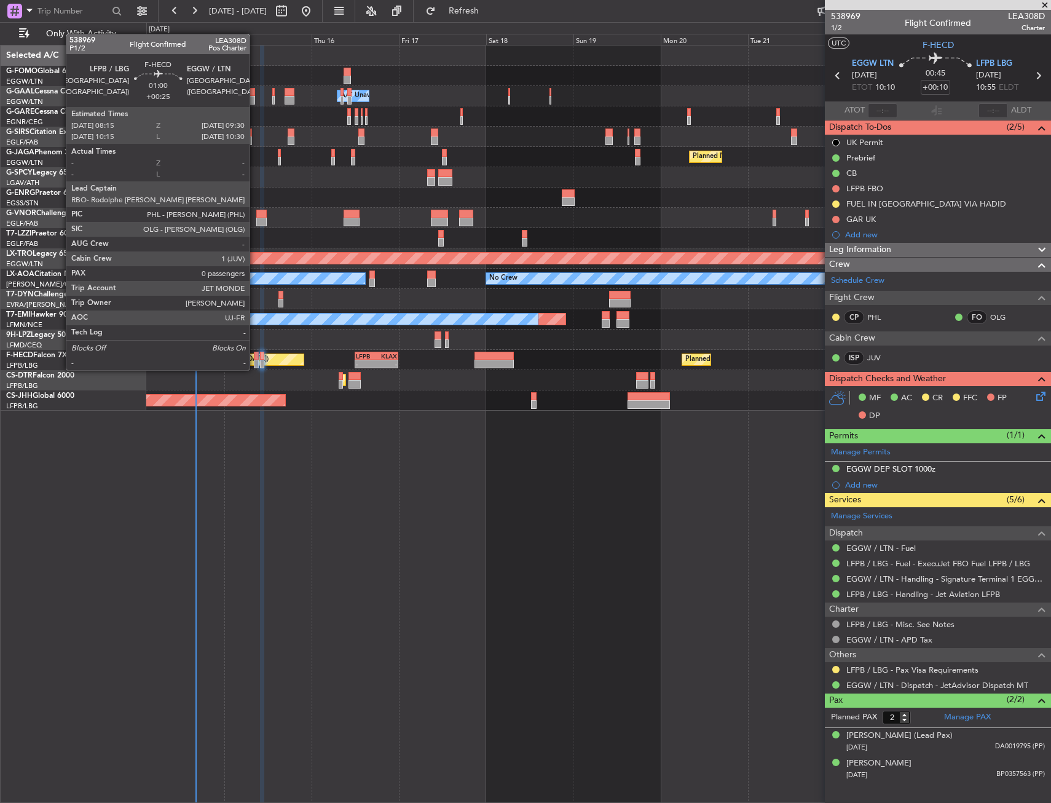
click at [256, 357] on div at bounding box center [256, 355] width 5 height 9
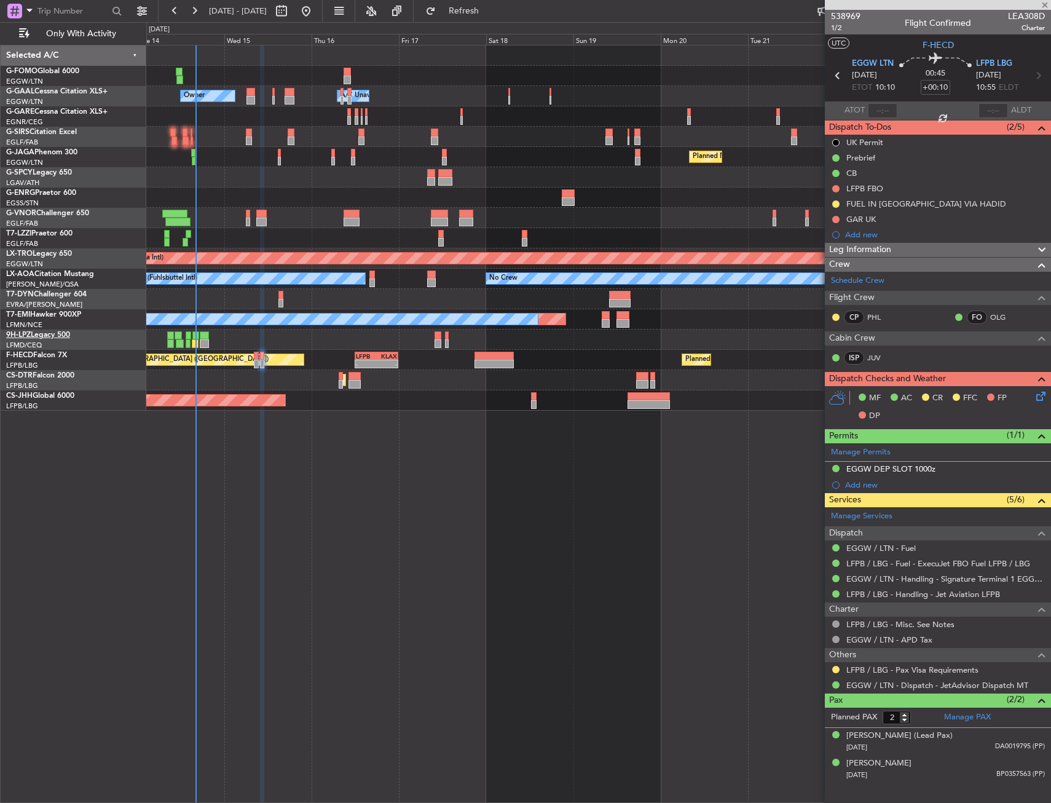
type input "+00:25"
type input "0"
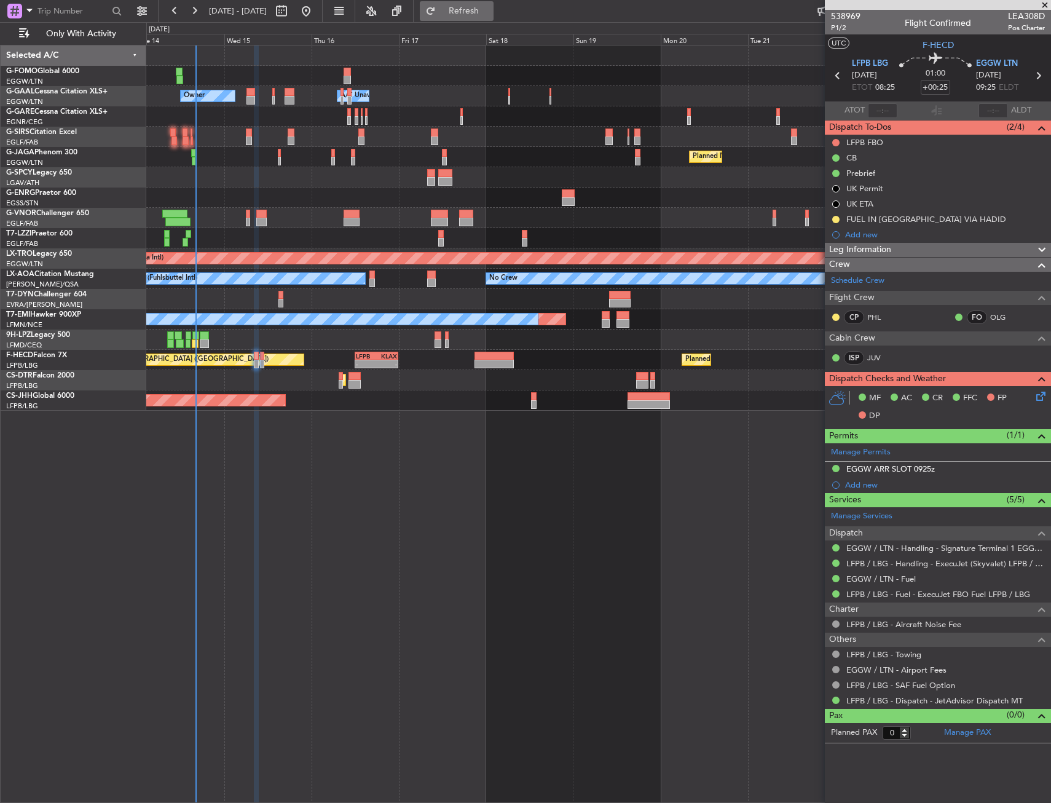
click at [538, 23] on div "0 0 Tue 14 Wed 15 Thu 16 Fri 17 Sat 18 Sun 19 [DATE] Tue 21 Wed 22 Thu 23 Fri 24" at bounding box center [598, 34] width 903 height 22
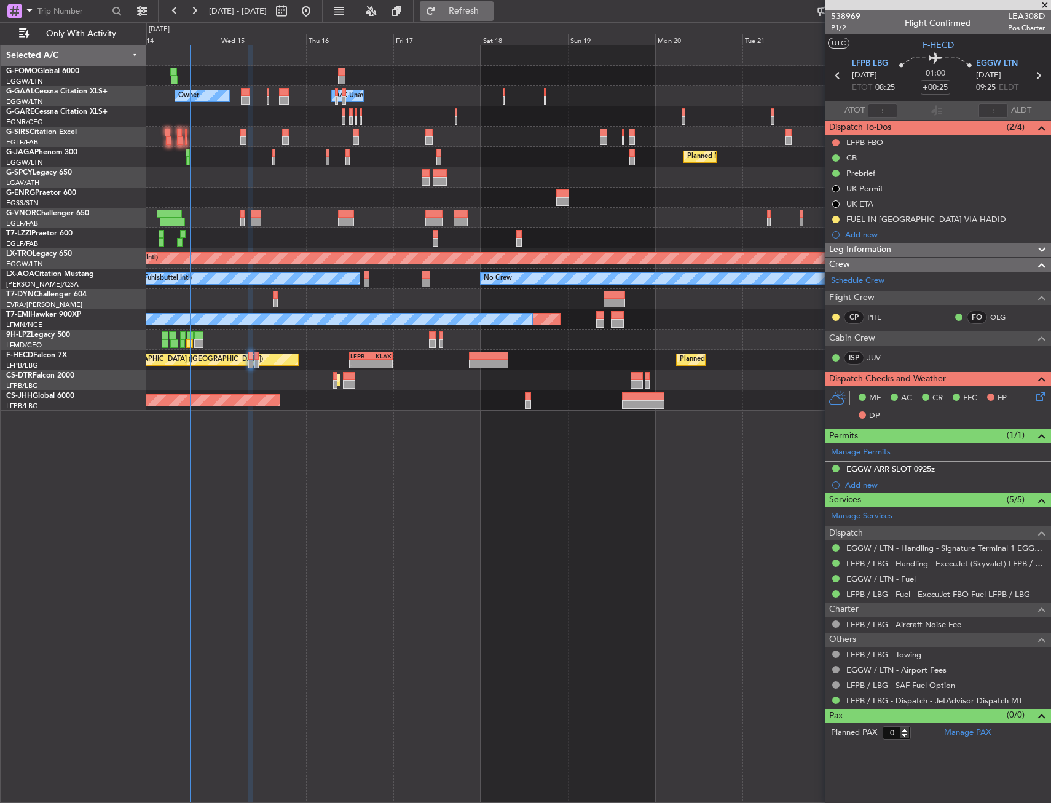
click at [490, 11] on span "Refresh" at bounding box center [464, 11] width 52 height 9
click at [833, 216] on button at bounding box center [835, 219] width 7 height 7
click at [825, 291] on span "Cancelled" at bounding box center [837, 292] width 35 height 12
click at [868, 171] on div "Prebrief" at bounding box center [860, 173] width 29 height 10
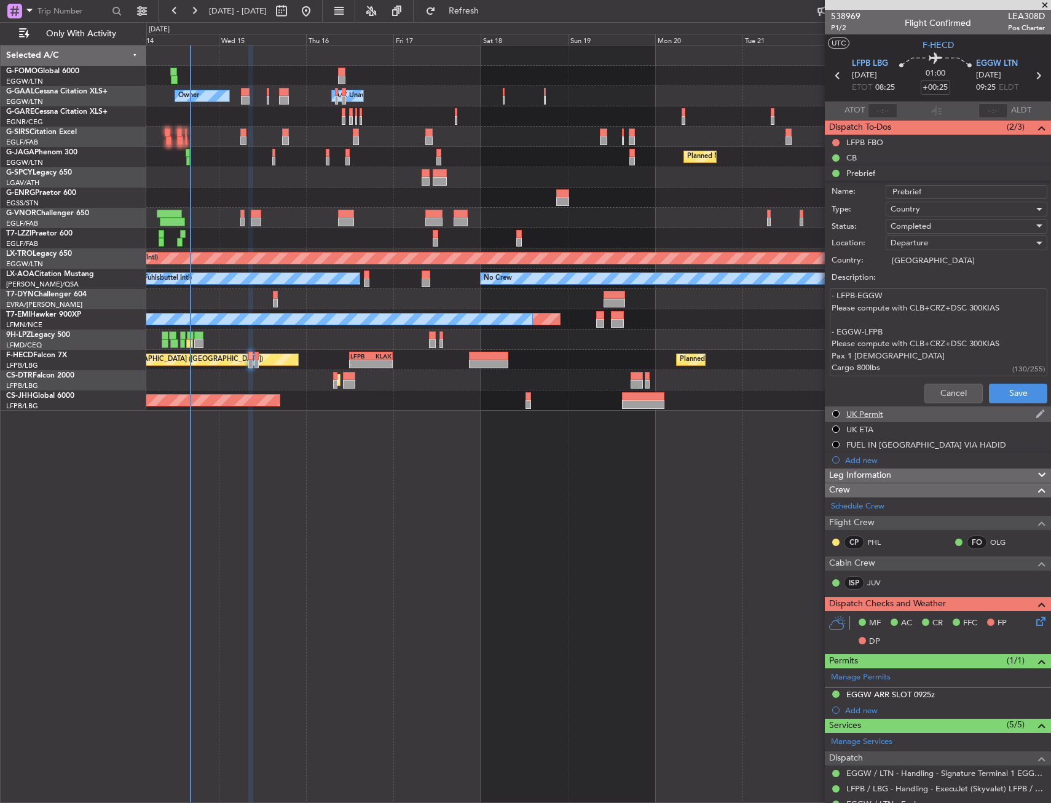
drag, startPoint x: 883, startPoint y: 321, endPoint x: 905, endPoint y: 411, distance: 93.0
click at [905, 411] on ul "LFPB FBO CB Prebrief Name: Prebrief Type: Country Status: Completed Location: D…" at bounding box center [938, 301] width 226 height 333
type textarea "- LFPB-EGGW Please compute with CLB+CRZ+DSC 300KIAS 10.000 lbs"
click at [1015, 398] on button "Save" at bounding box center [1018, 393] width 58 height 20
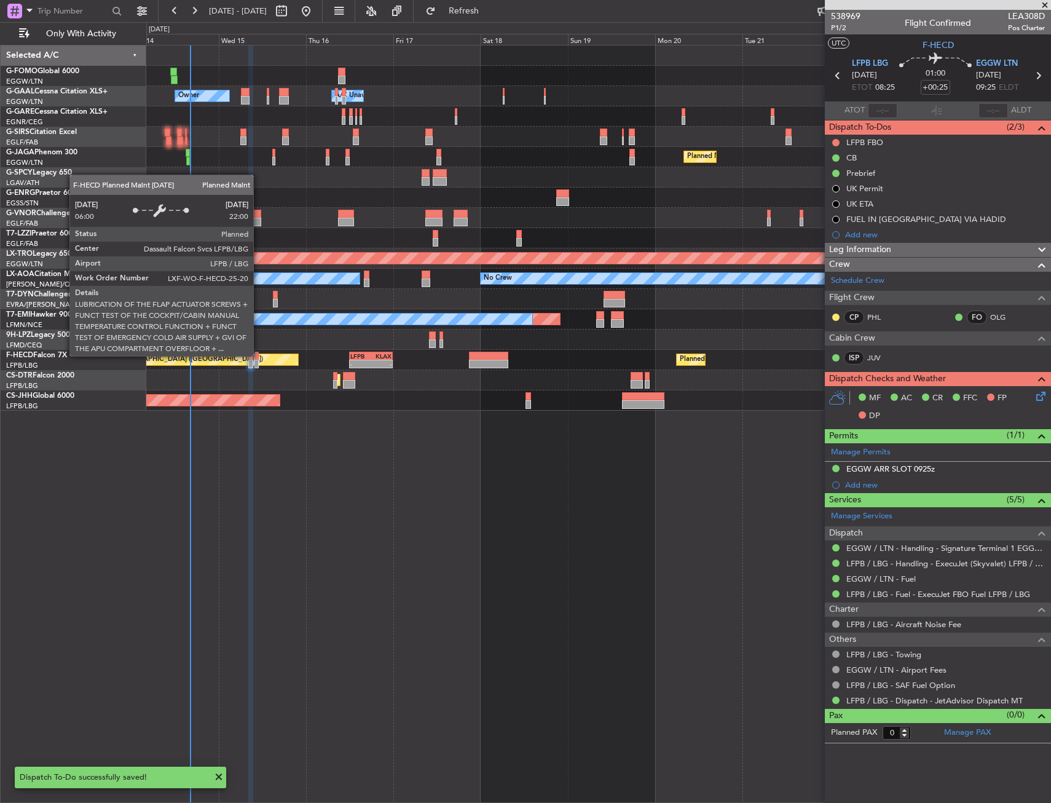
click at [259, 355] on div "Planned Maint [GEOGRAPHIC_DATA] ([GEOGRAPHIC_DATA])" at bounding box center [182, 359] width 232 height 11
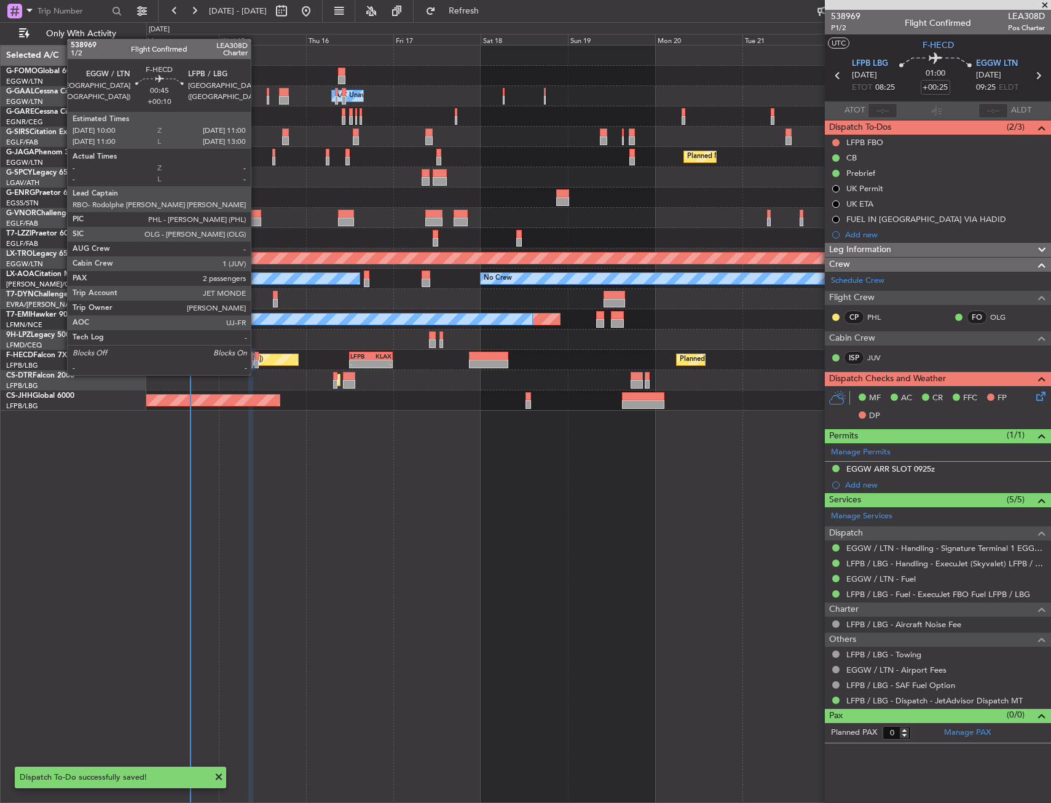
click at [256, 363] on div at bounding box center [256, 363] width 4 height 9
type input "+00:10"
type input "2"
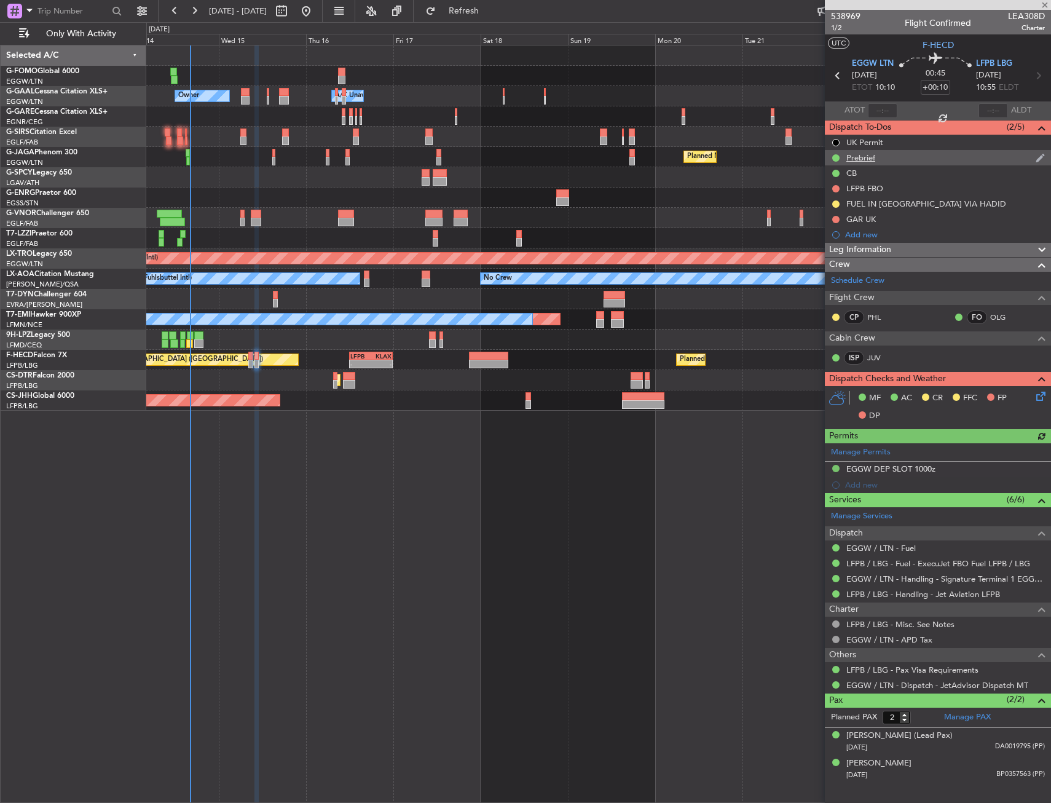
click at [869, 159] on div "Prebrief" at bounding box center [860, 157] width 29 height 10
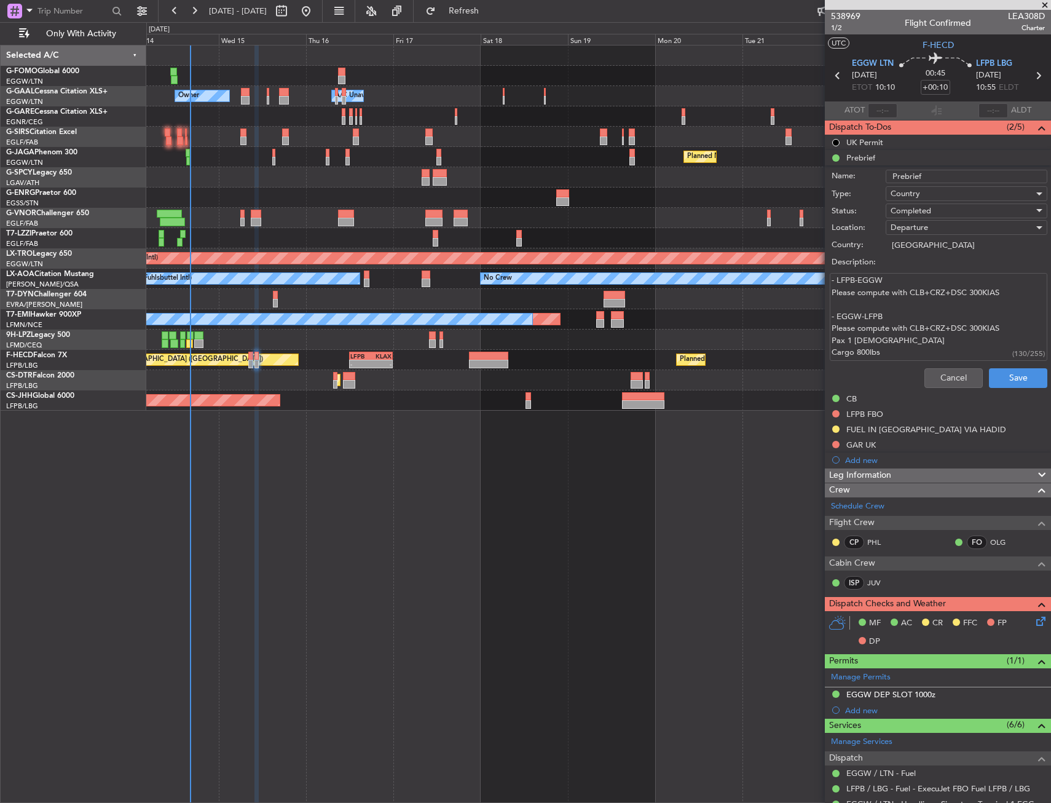
click at [933, 364] on div "Cancel Save" at bounding box center [934, 377] width 232 height 29
click at [951, 374] on button "Cancel" at bounding box center [953, 378] width 58 height 20
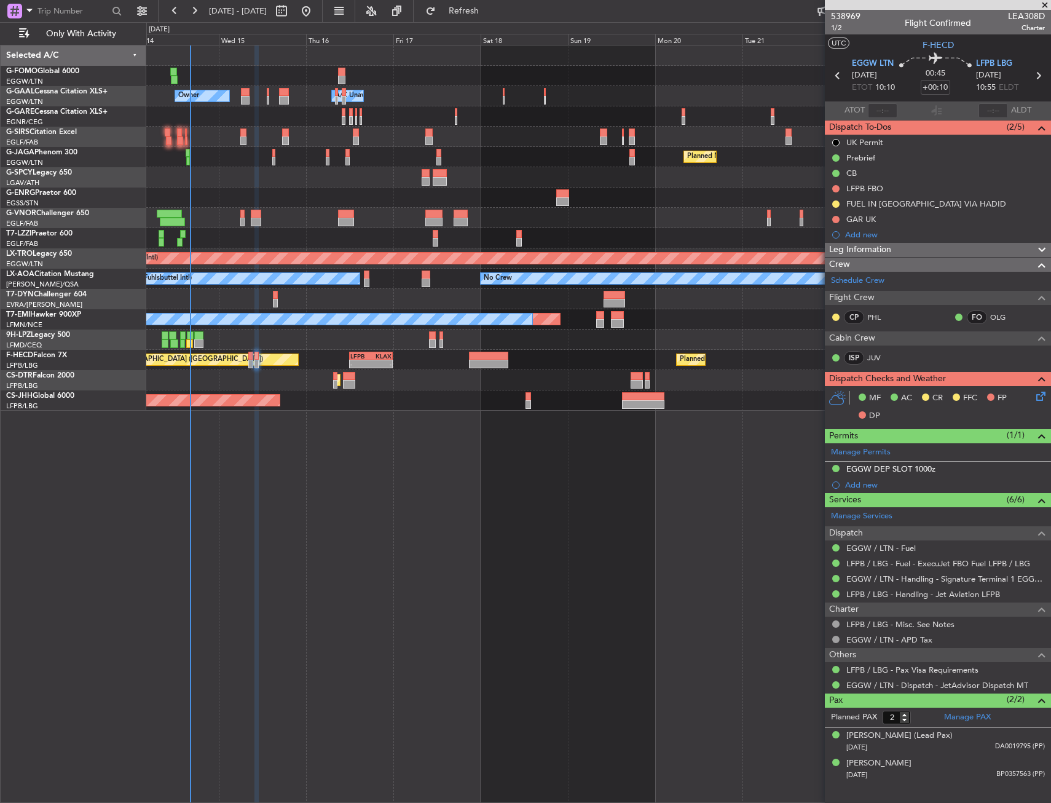
click at [836, 203] on button at bounding box center [835, 203] width 7 height 7
click at [828, 275] on span "Cancelled" at bounding box center [837, 276] width 35 height 12
click at [838, 548] on button at bounding box center [835, 547] width 7 height 7
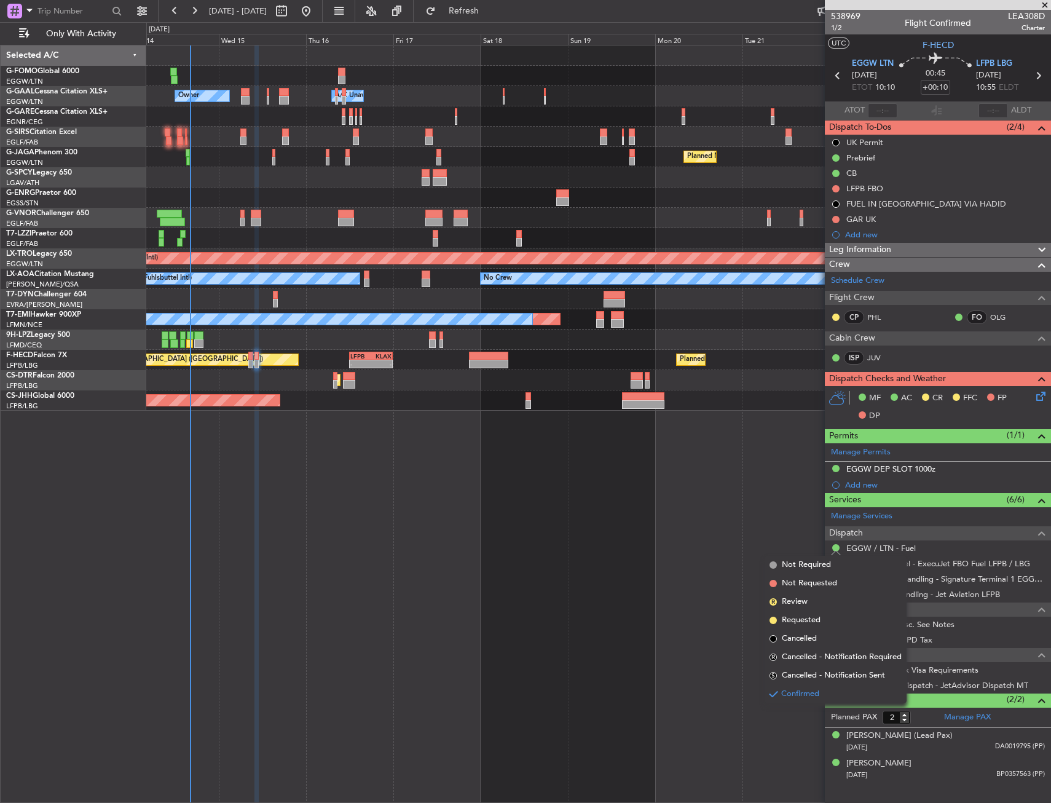
click at [788, 566] on span "Not Required" at bounding box center [806, 565] width 49 height 12
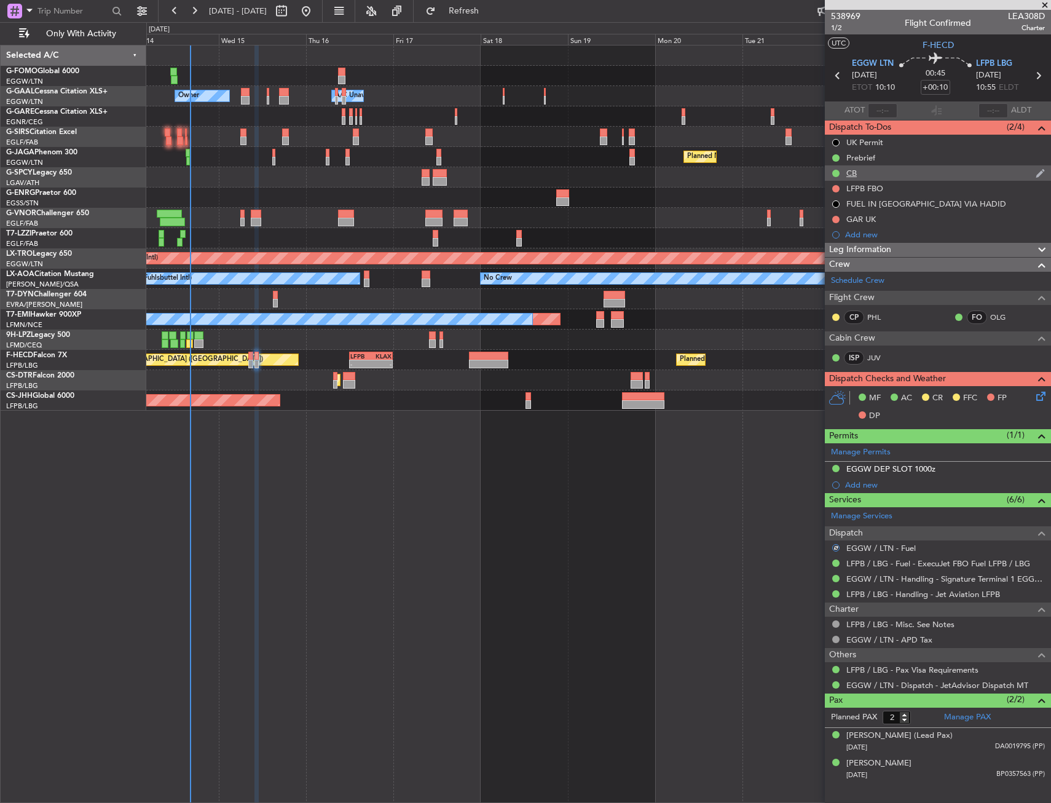
drag, startPoint x: 876, startPoint y: 200, endPoint x: 864, endPoint y: 173, distance: 29.5
click at [864, 173] on ul "UK Permit Prebrief CB LFPB FBO FUEL IN [GEOGRAPHIC_DATA] VIA HADID GAR [GEOGRAP…" at bounding box center [938, 189] width 226 height 108
click at [863, 162] on div "Prebrief" at bounding box center [938, 157] width 226 height 15
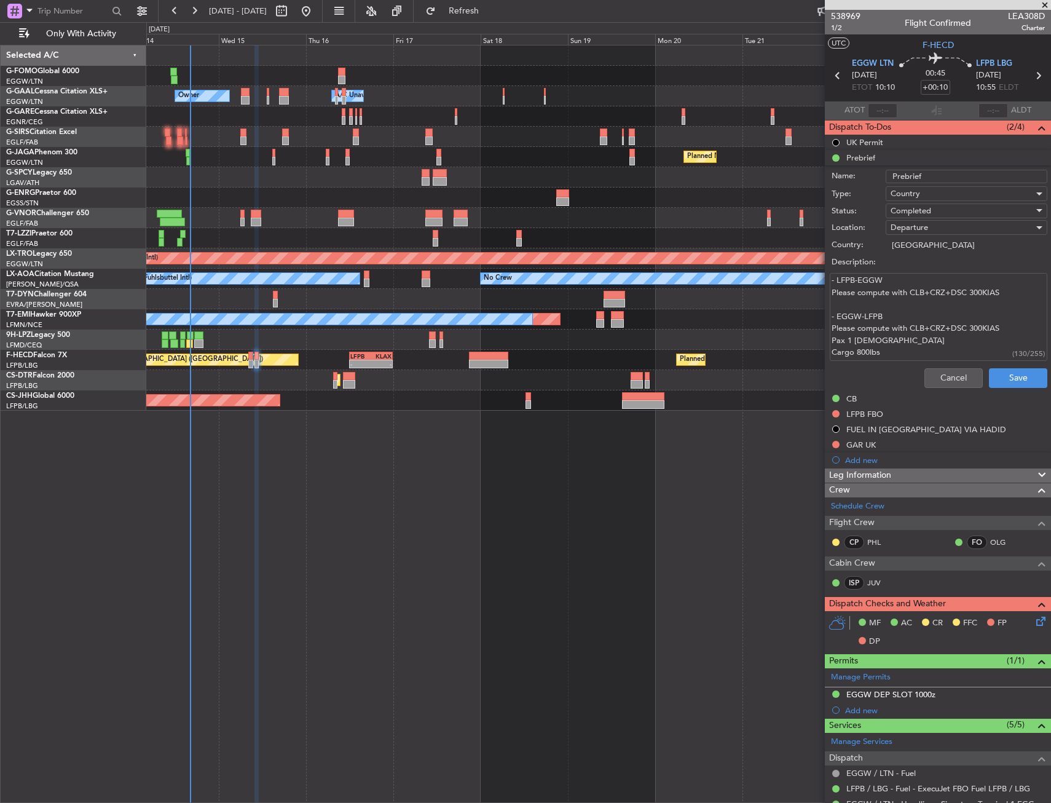
click at [871, 307] on textarea "- LFPB-EGGW Please compute with CLB+CRZ+DSC 300KIAS - EGGW-LFPB Please compute …" at bounding box center [939, 317] width 218 height 88
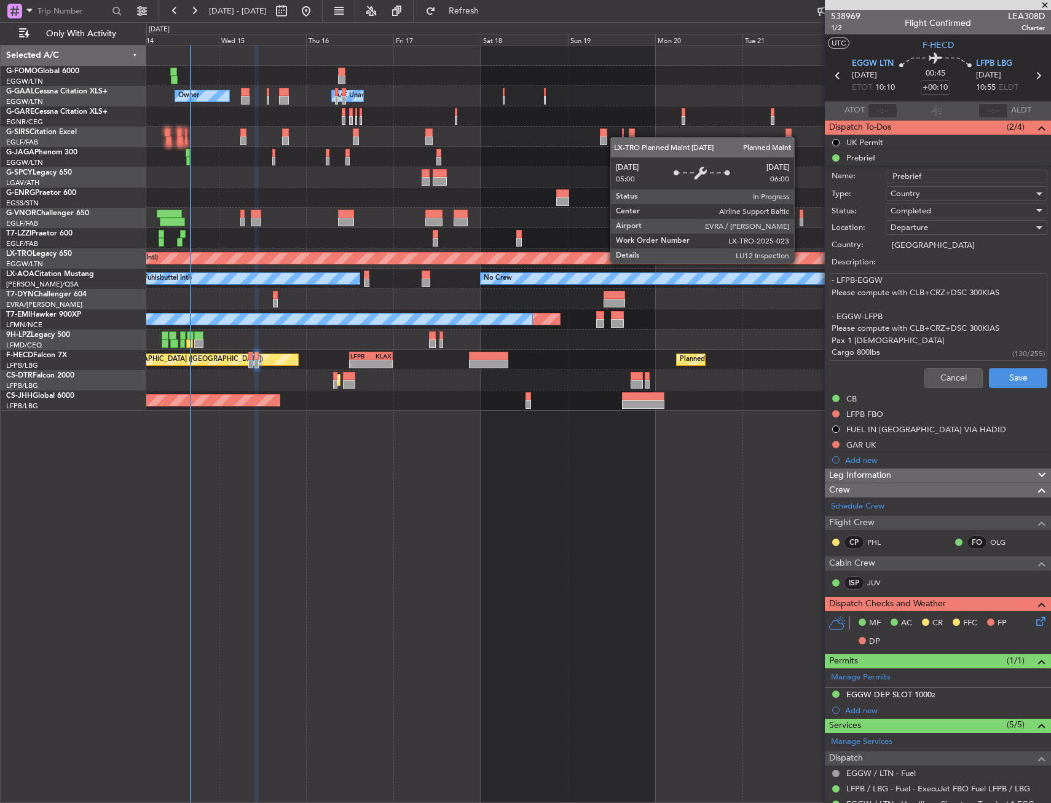
drag, startPoint x: 857, startPoint y: 299, endPoint x: 799, endPoint y: 262, distance: 68.2
click at [799, 262] on fb-app "[DATE] - [DATE] Refresh Quick Links Only With Activity Owner Owner A/C Unavaila…" at bounding box center [525, 405] width 1051 height 793
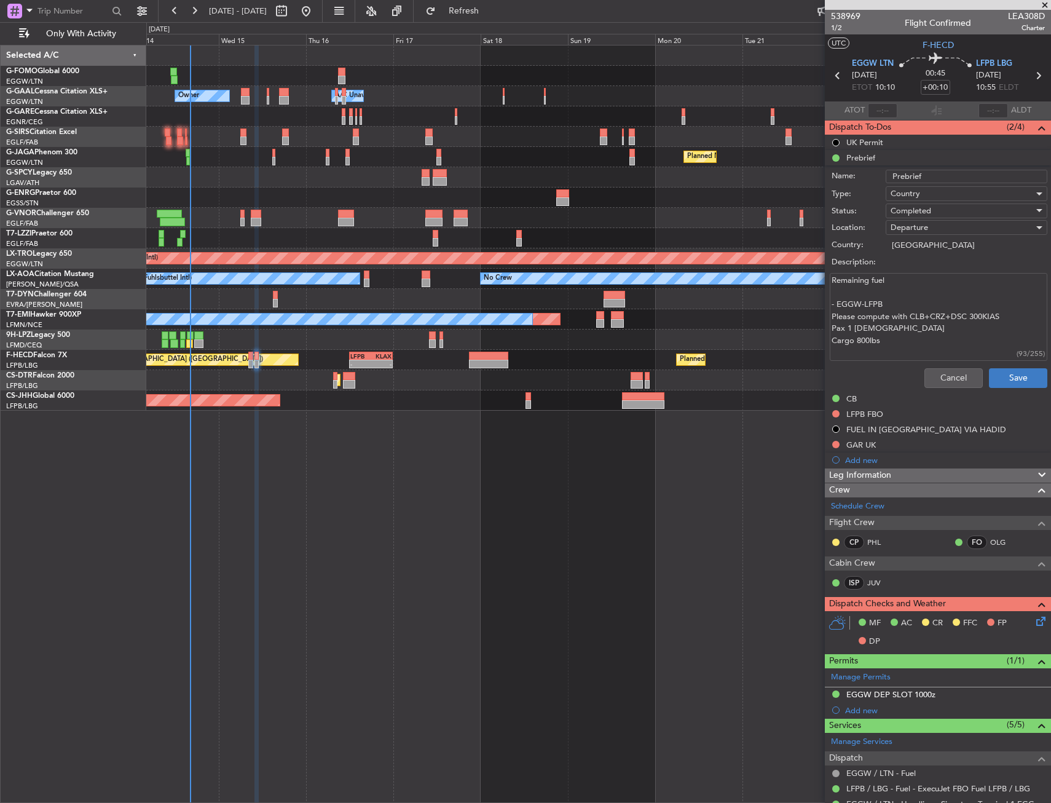
type textarea "Remaining fuel - EGGW-LFPB Please compute with CLB+CRZ+DSC 300KIAS Pax 1 [DEMOG…"
click at [1019, 373] on button "Save" at bounding box center [1018, 378] width 58 height 20
